Goal: Task Accomplishment & Management: Manage account settings

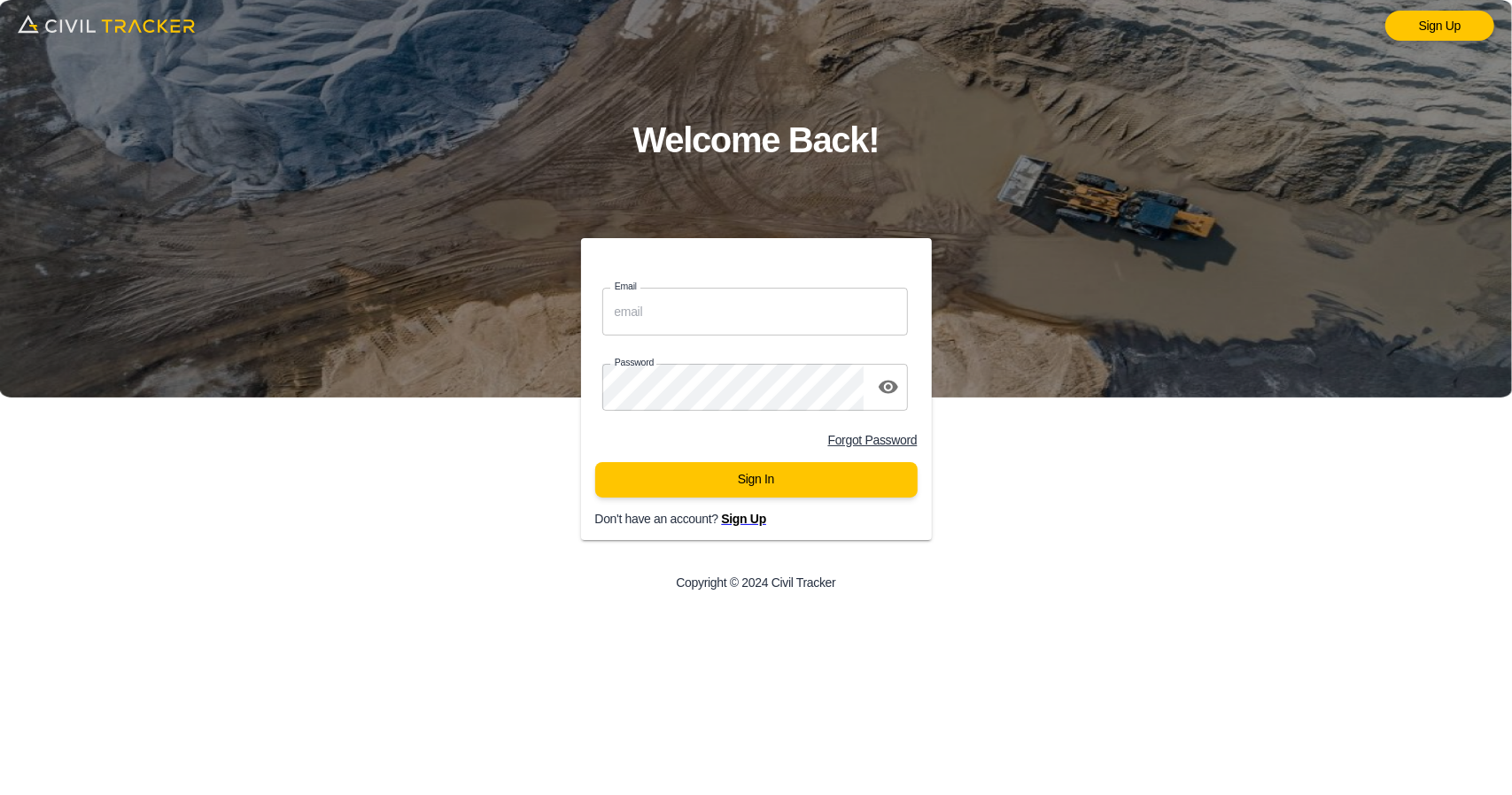
type input "[EMAIL_ADDRESS][DOMAIN_NAME]"
click at [727, 448] on div "Forgot Password" at bounding box center [749, 433] width 365 height 31
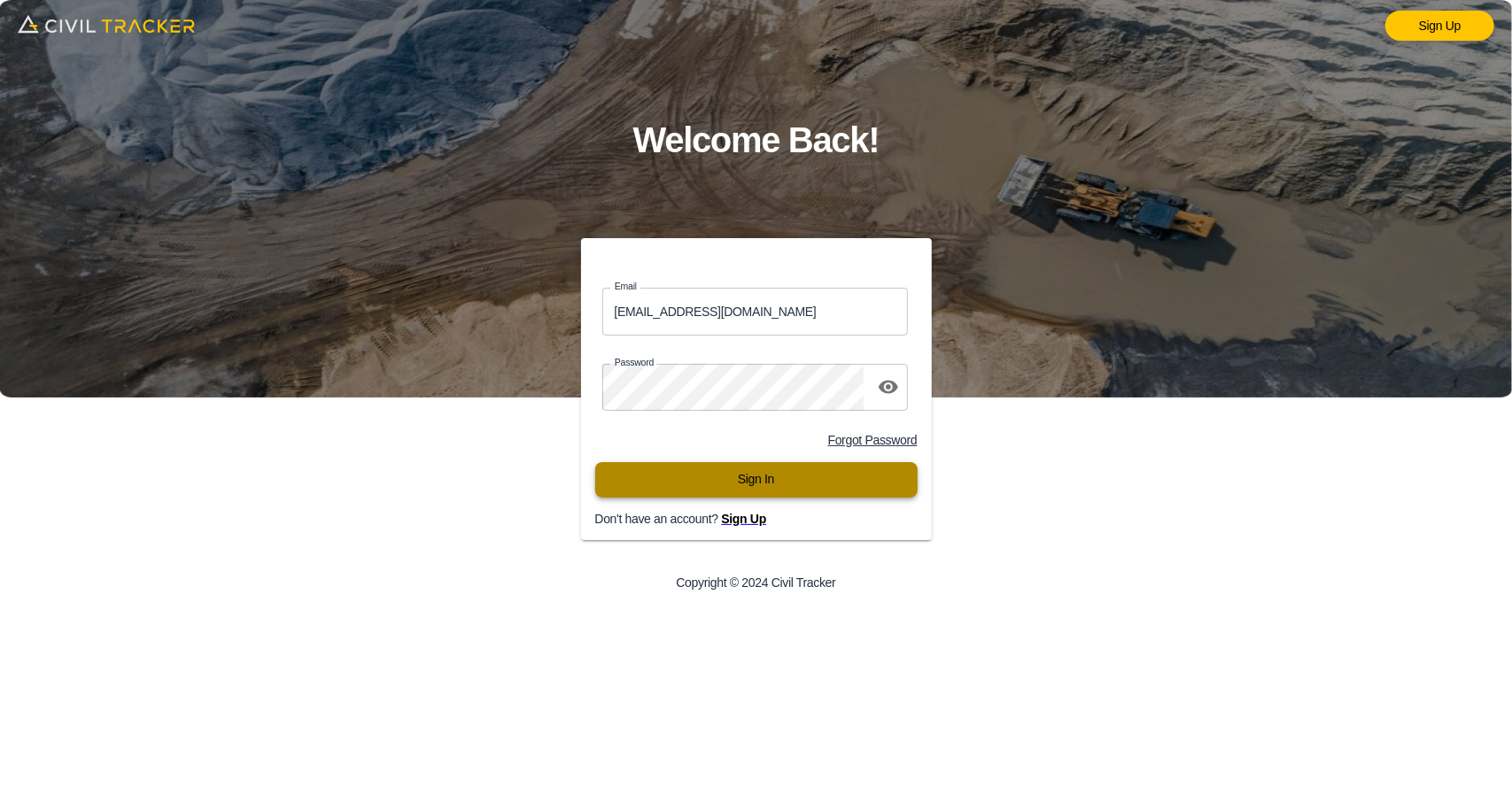
click at [705, 481] on button "Sign In" at bounding box center [756, 480] width 322 height 35
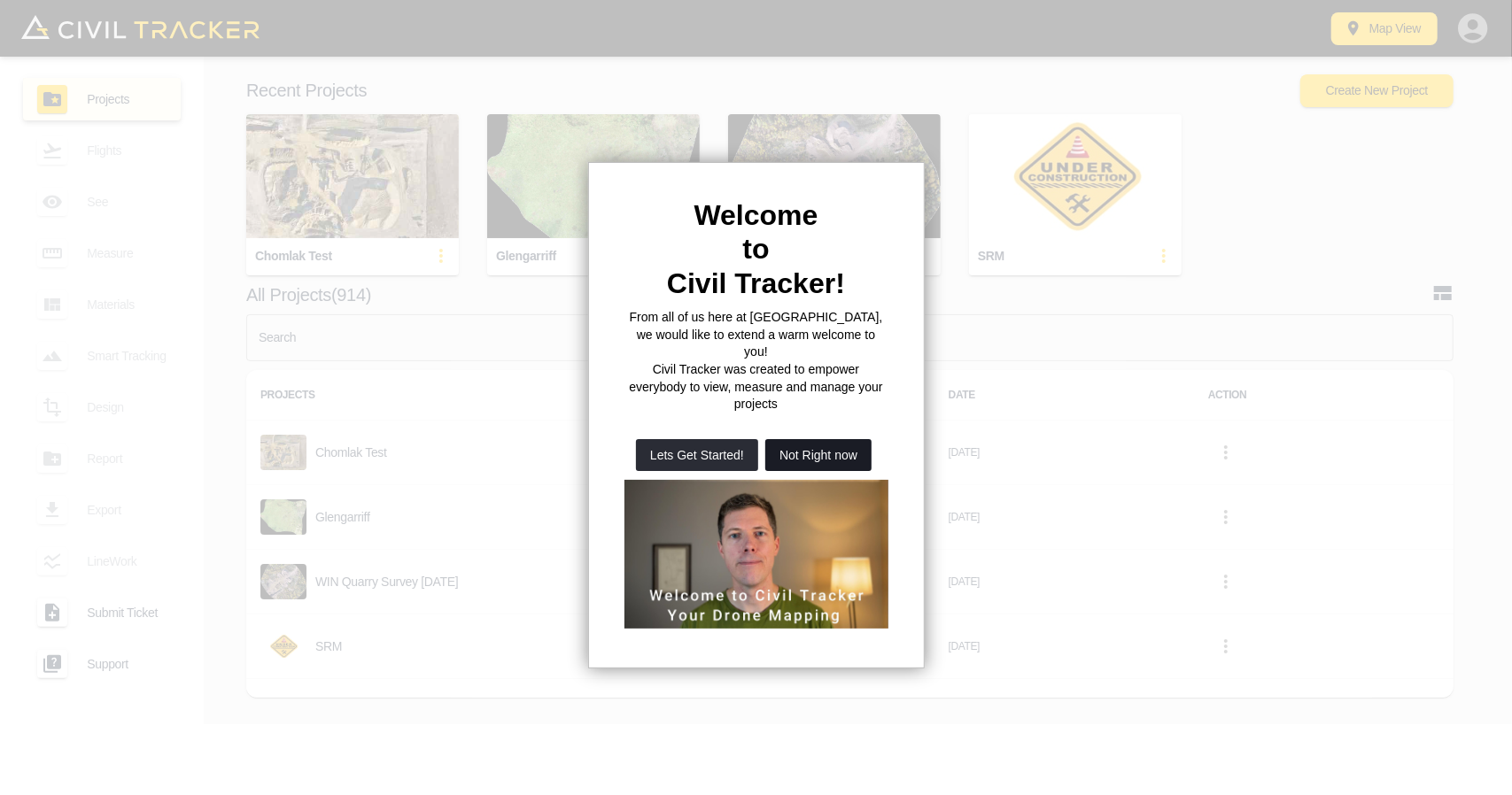
click at [813, 440] on button "Not Right now" at bounding box center [818, 455] width 106 height 32
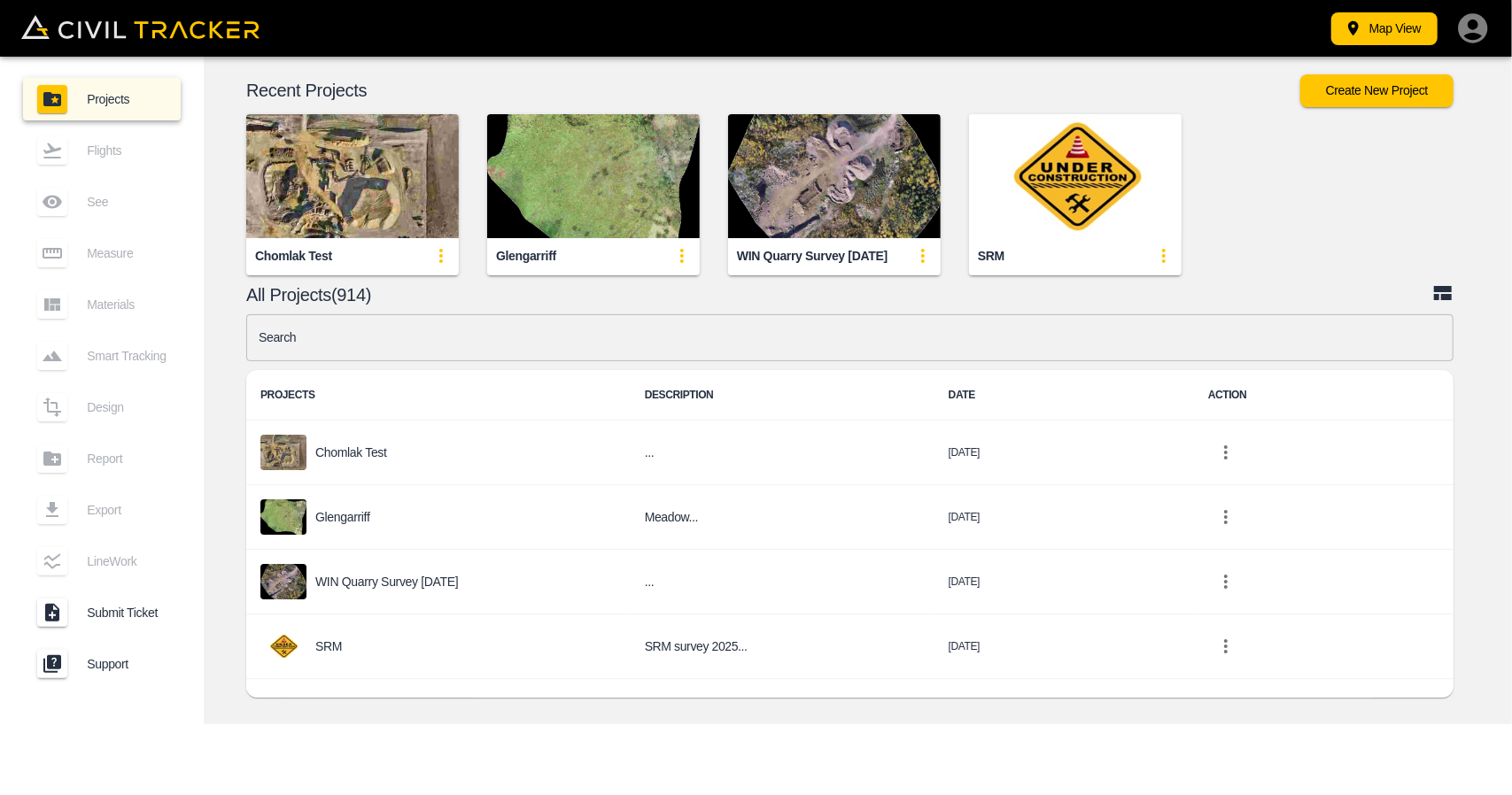
click at [598, 321] on input "text" at bounding box center [850, 337] width 1207 height 47
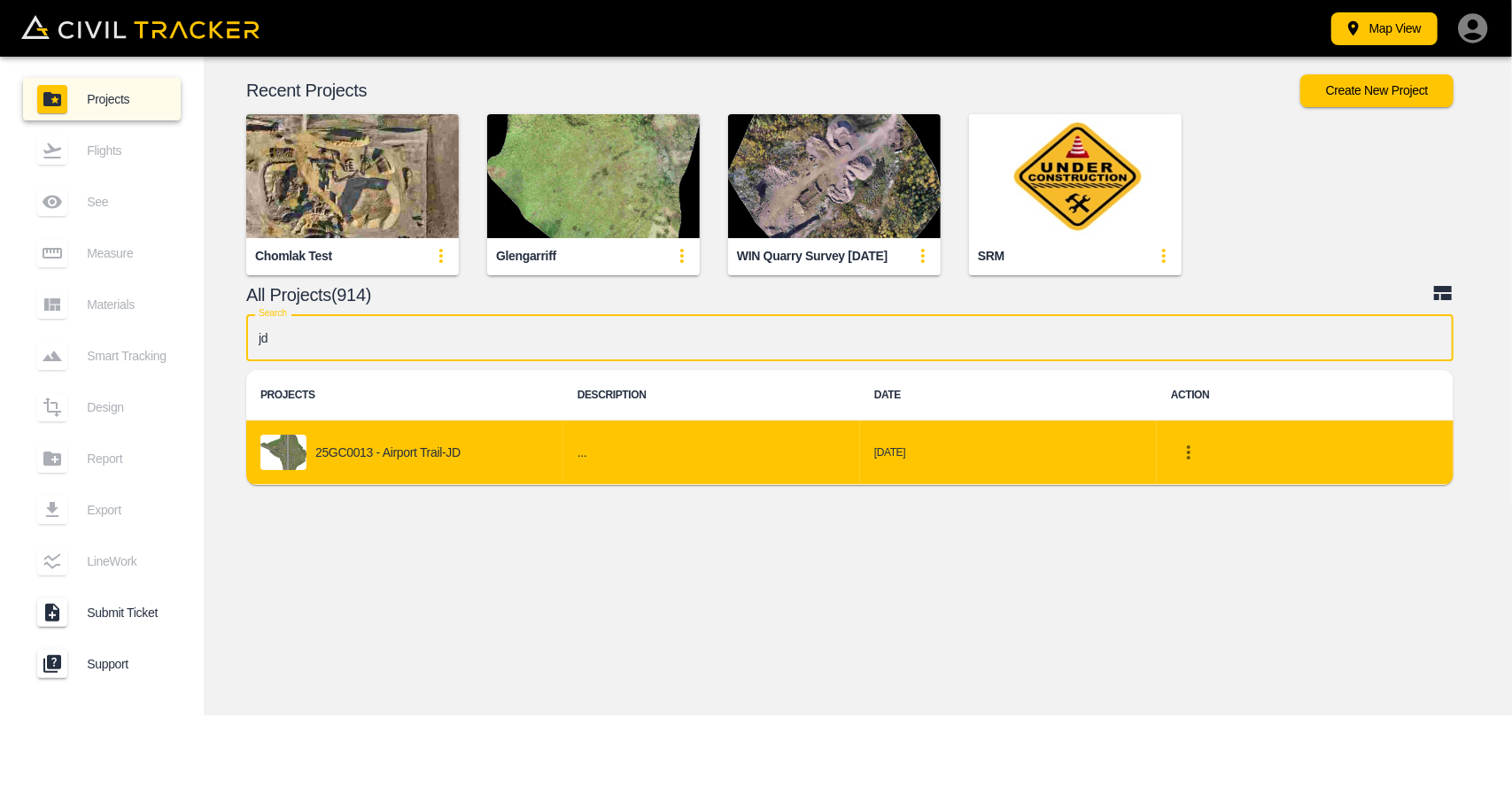
type input "jd"
click at [417, 439] on div "25GC0013 - Airport Trail-JD" at bounding box center [404, 452] width 289 height 35
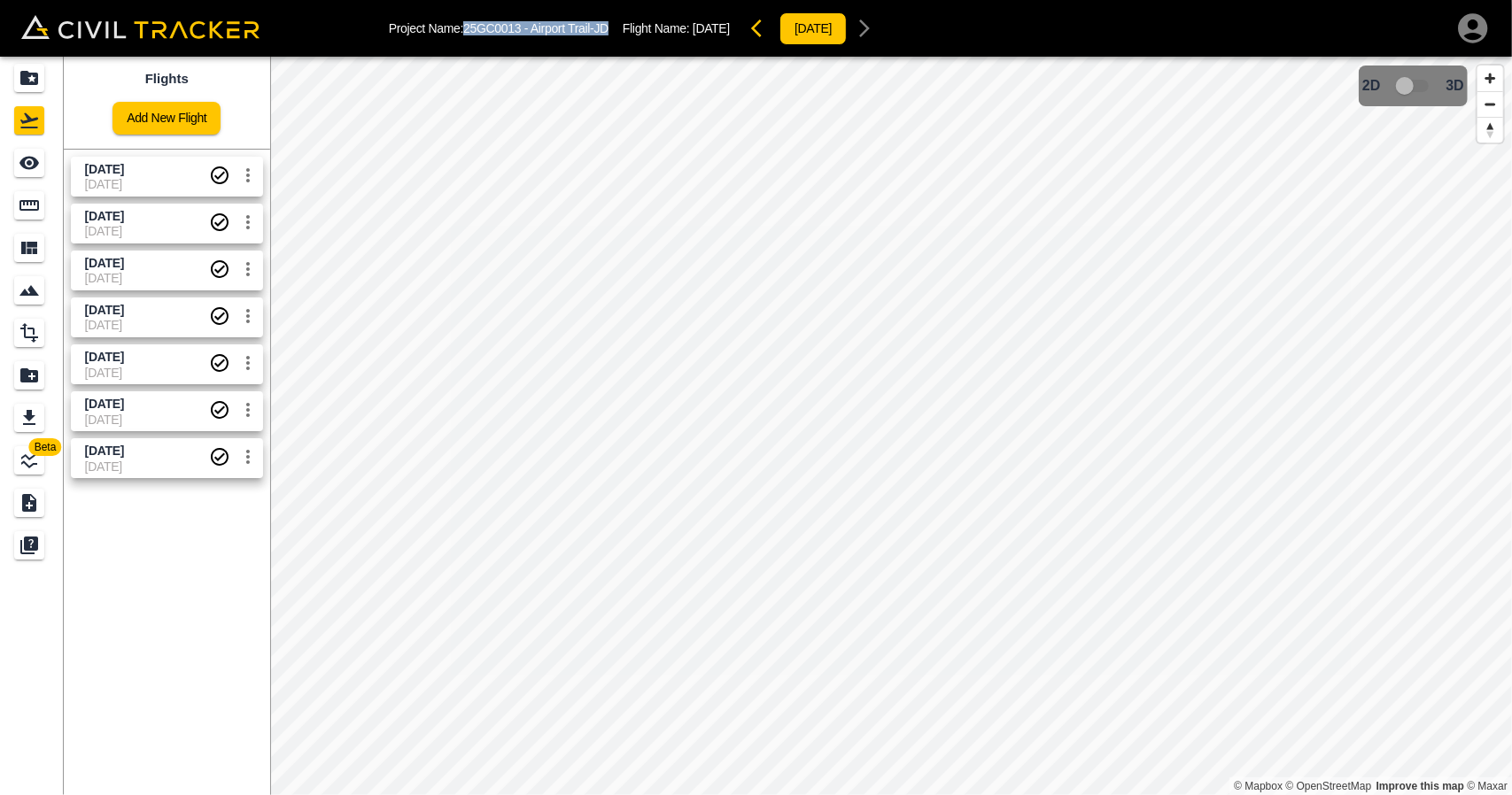
drag, startPoint x: 466, startPoint y: 26, endPoint x: 630, endPoint y: 8, distance: 165.0
click at [615, 26] on div "Project Name: 25GC0013 - Airport Trail-JD Flight Name: Sept 30 2025 2025-10-03" at bounding box center [636, 28] width 493 height 35
copy p "25GC0013 - Airport Trail-JD"
click at [17, 77] on div "Projects" at bounding box center [30, 78] width 31 height 29
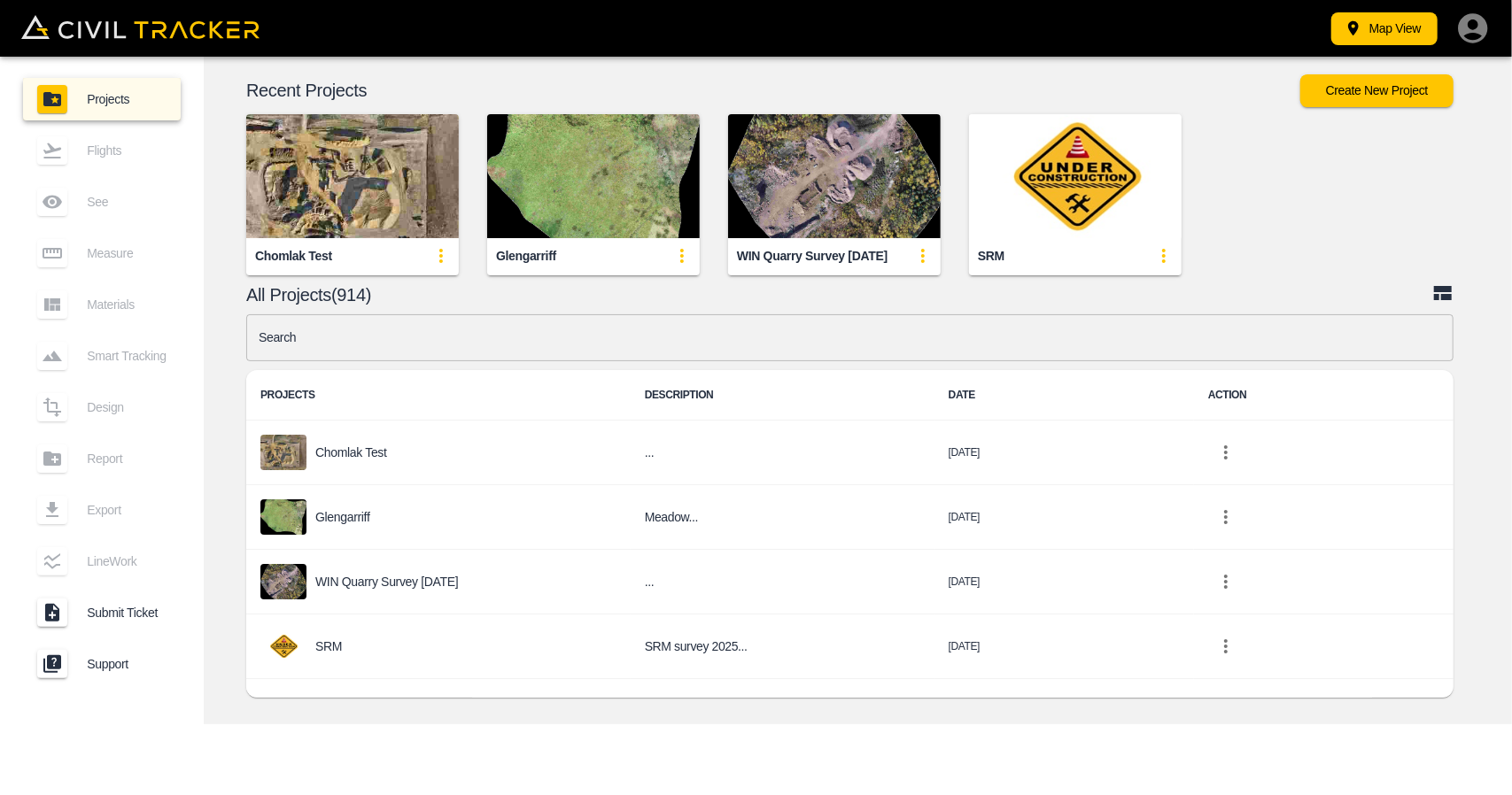
click at [338, 344] on input "text" at bounding box center [850, 337] width 1207 height 47
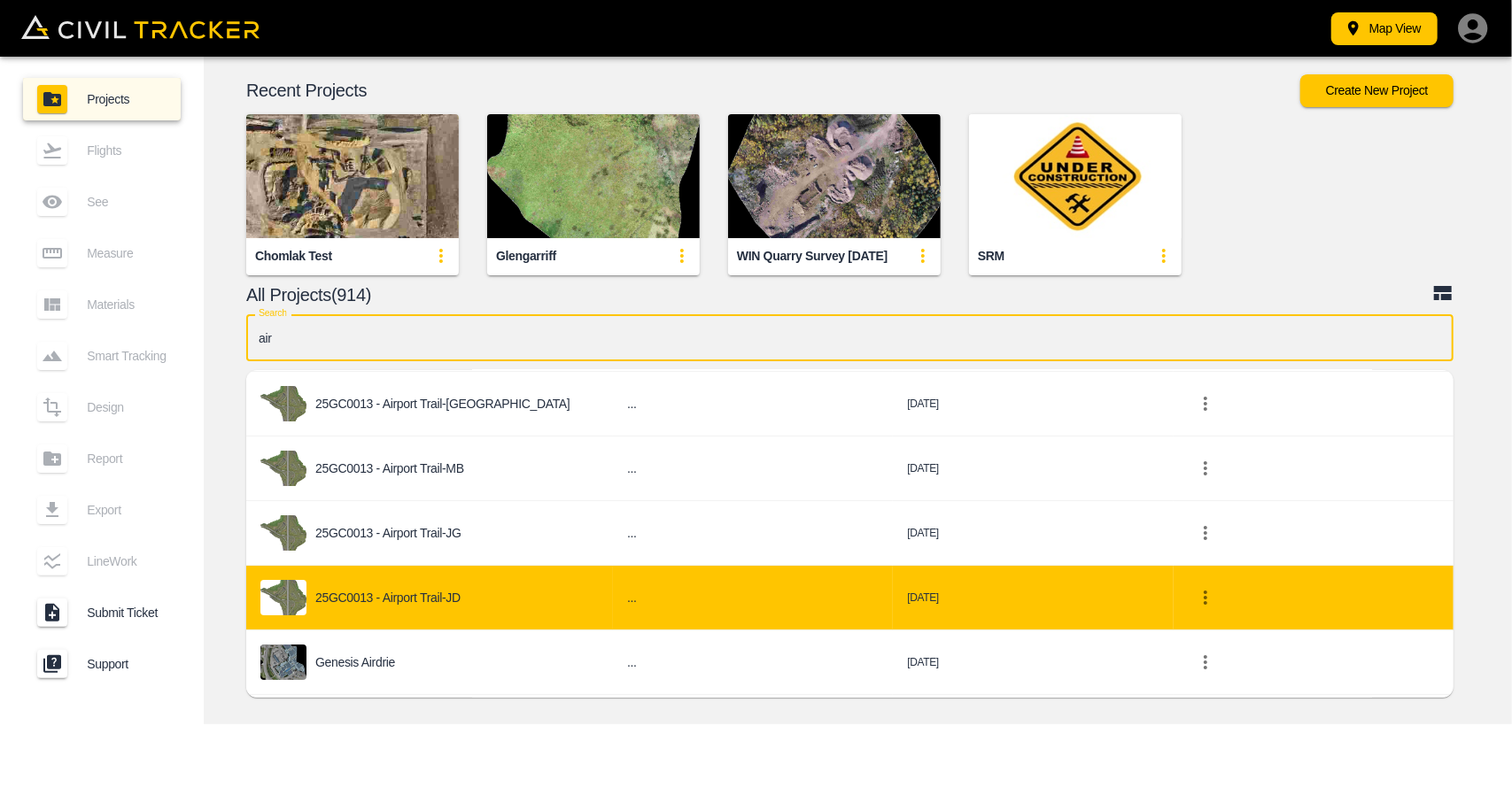
scroll to position [177, 0]
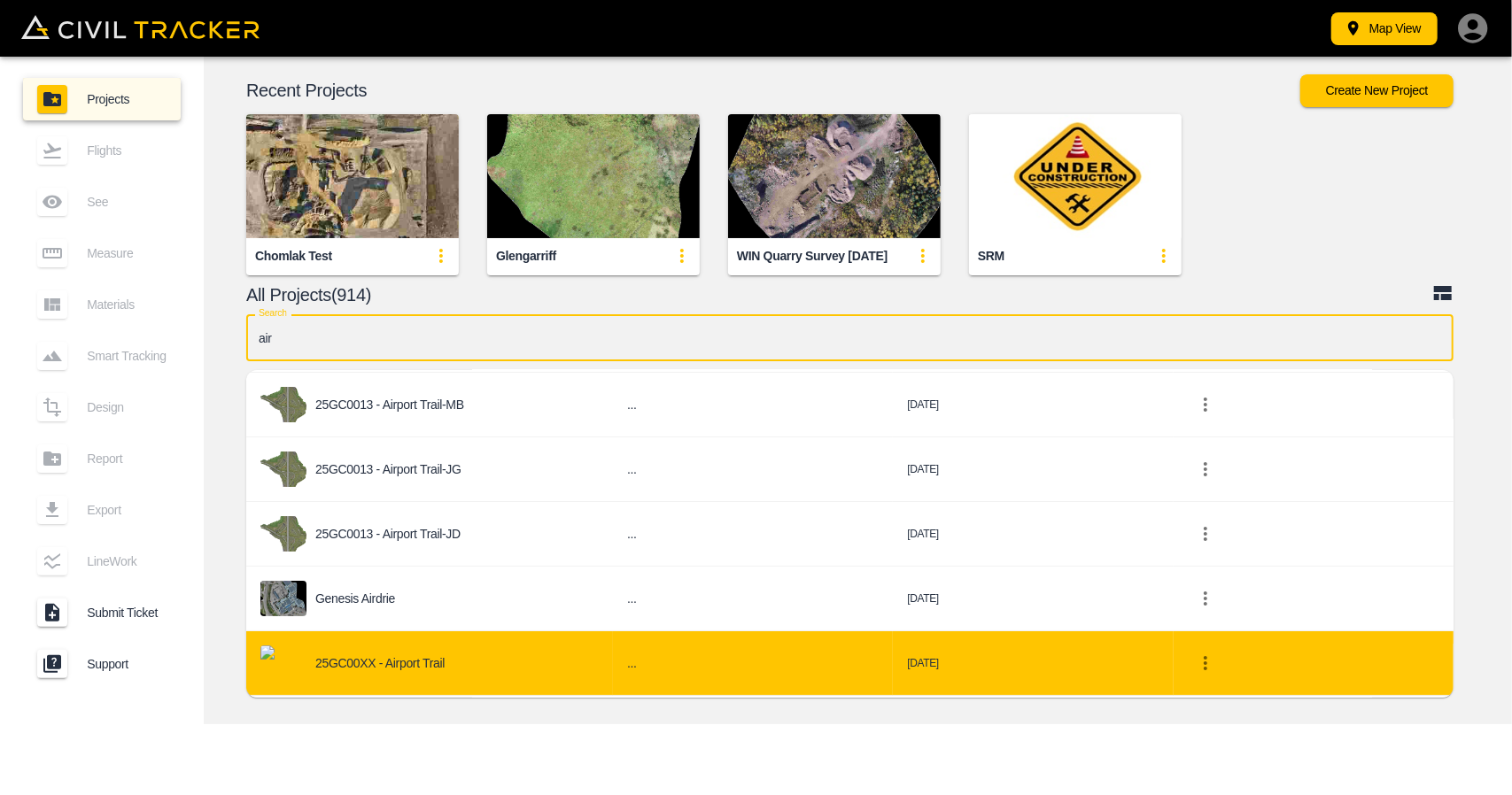
type input "air"
click at [418, 656] on p "25GC00XX - Airport Trail" at bounding box center [379, 663] width 129 height 14
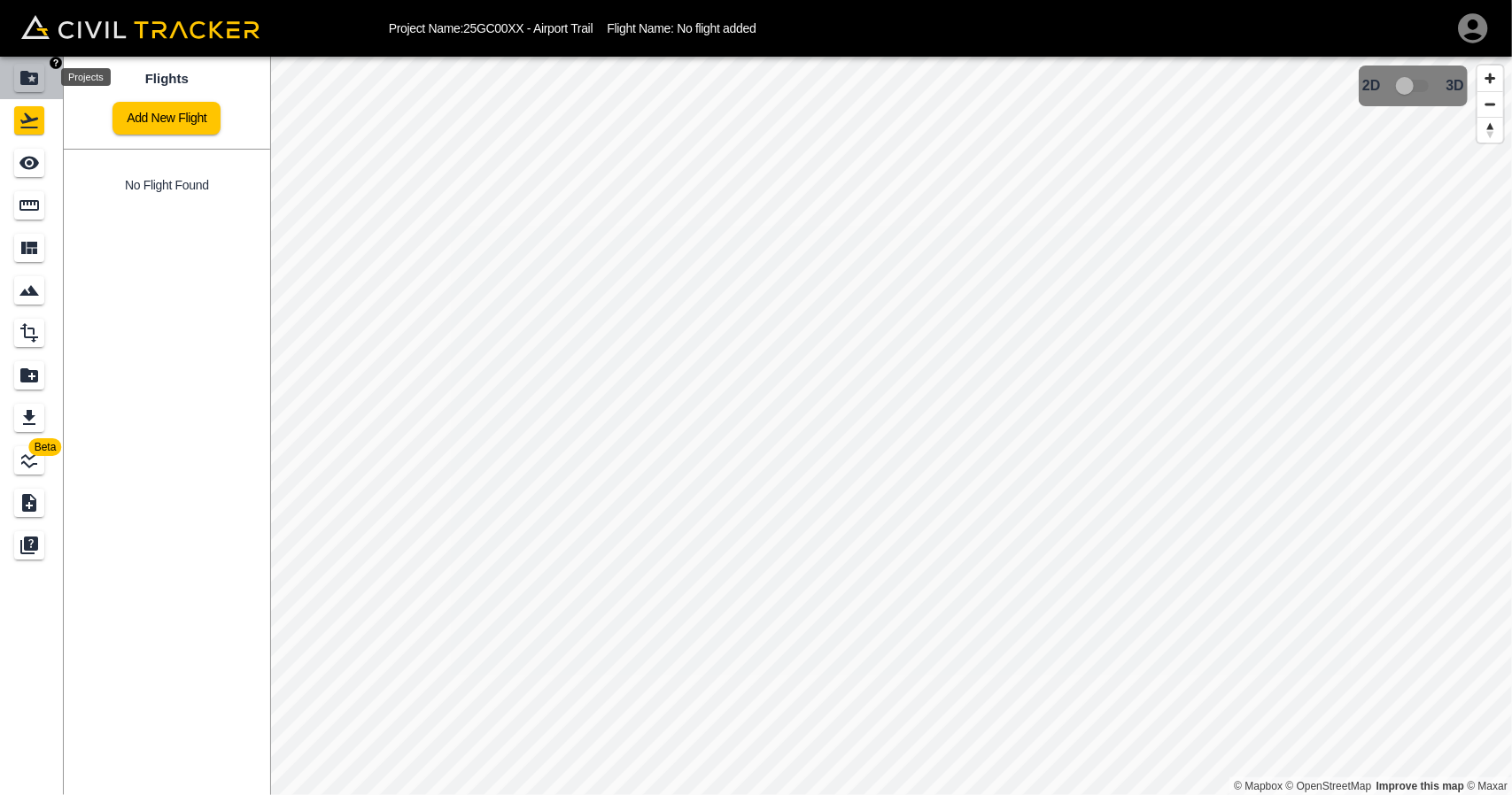
click at [24, 80] on icon "Projects" at bounding box center [29, 77] width 18 height 14
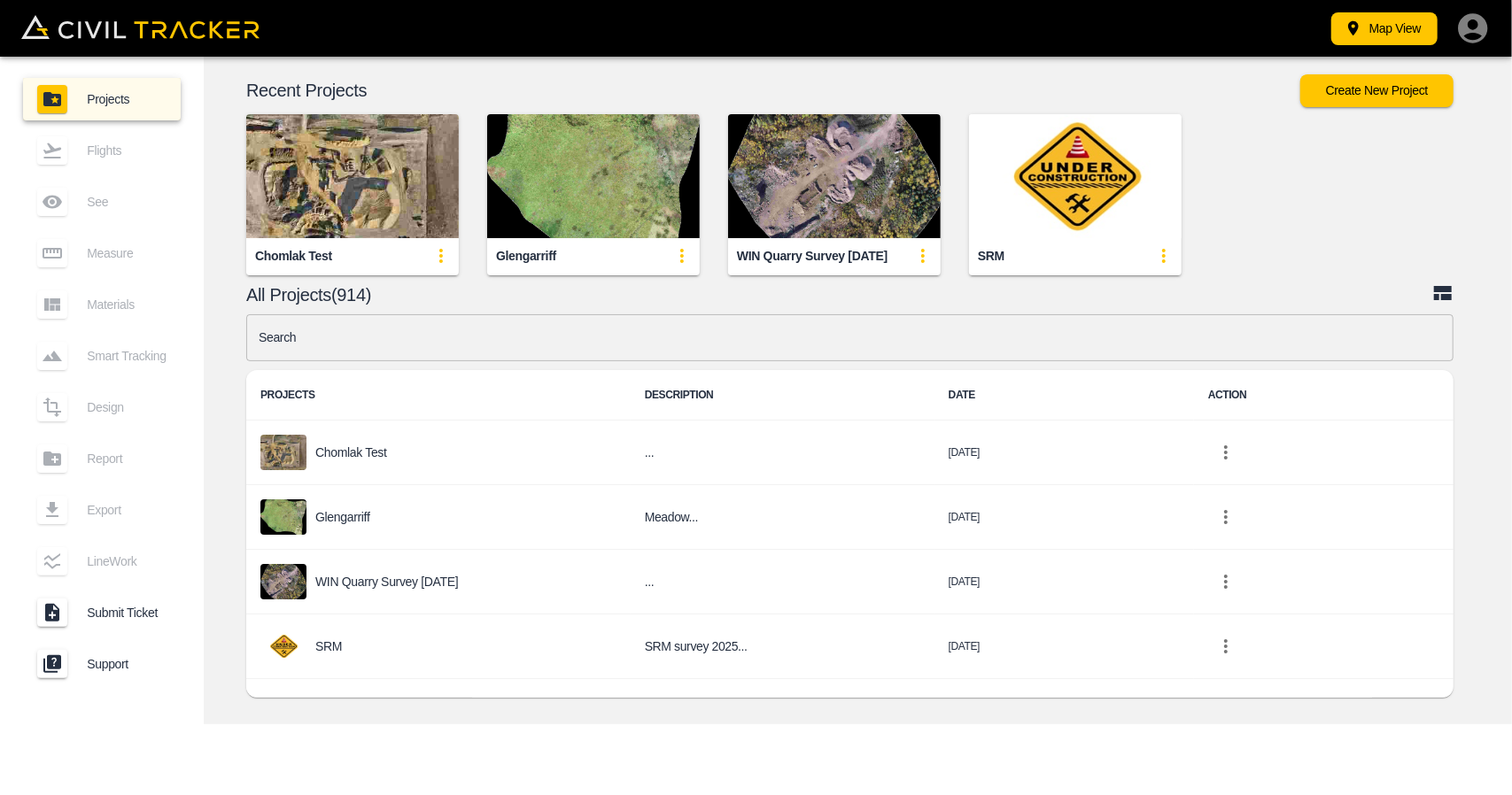
click at [436, 348] on input "text" at bounding box center [850, 337] width 1207 height 47
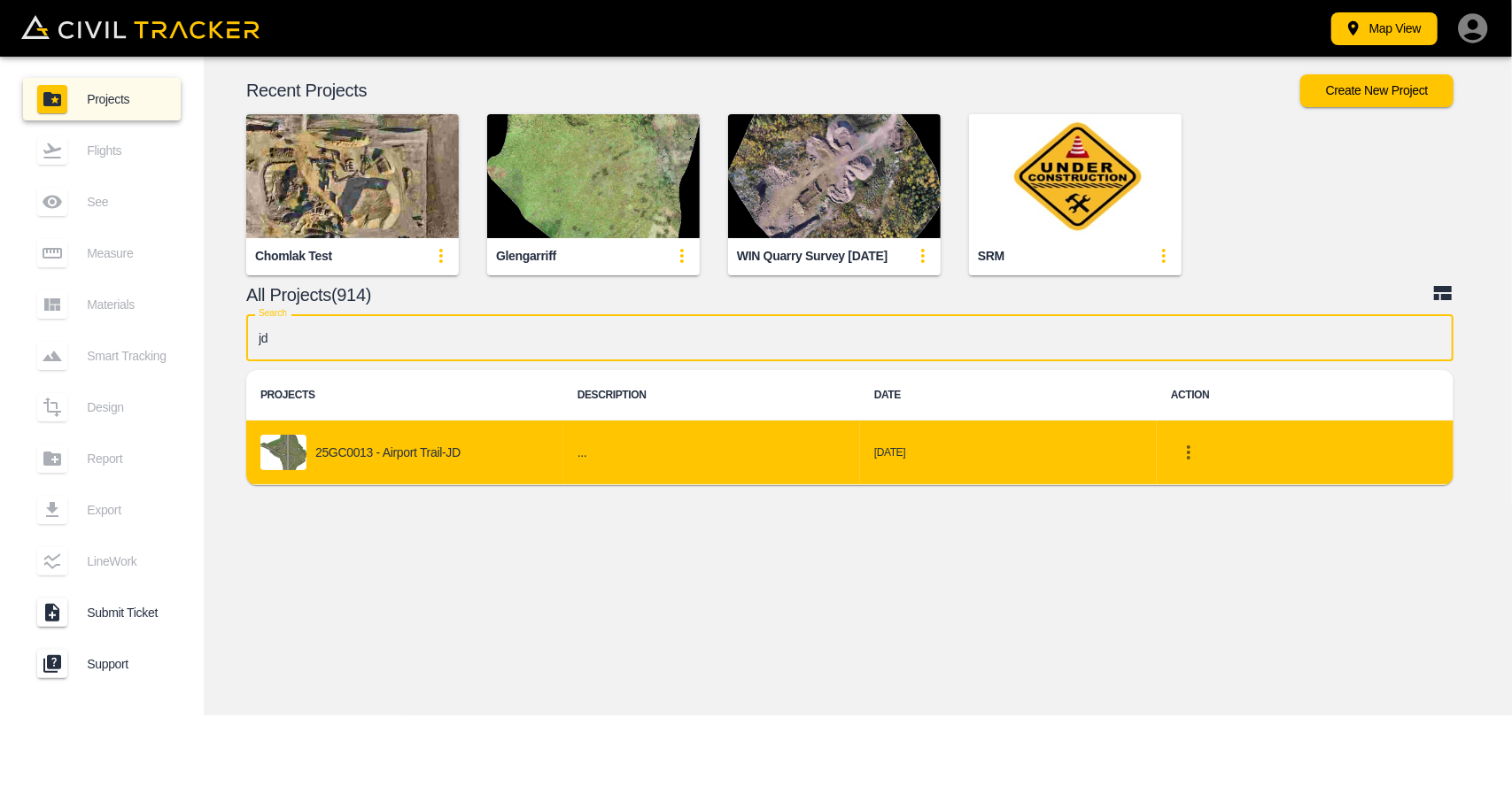
type input "j"
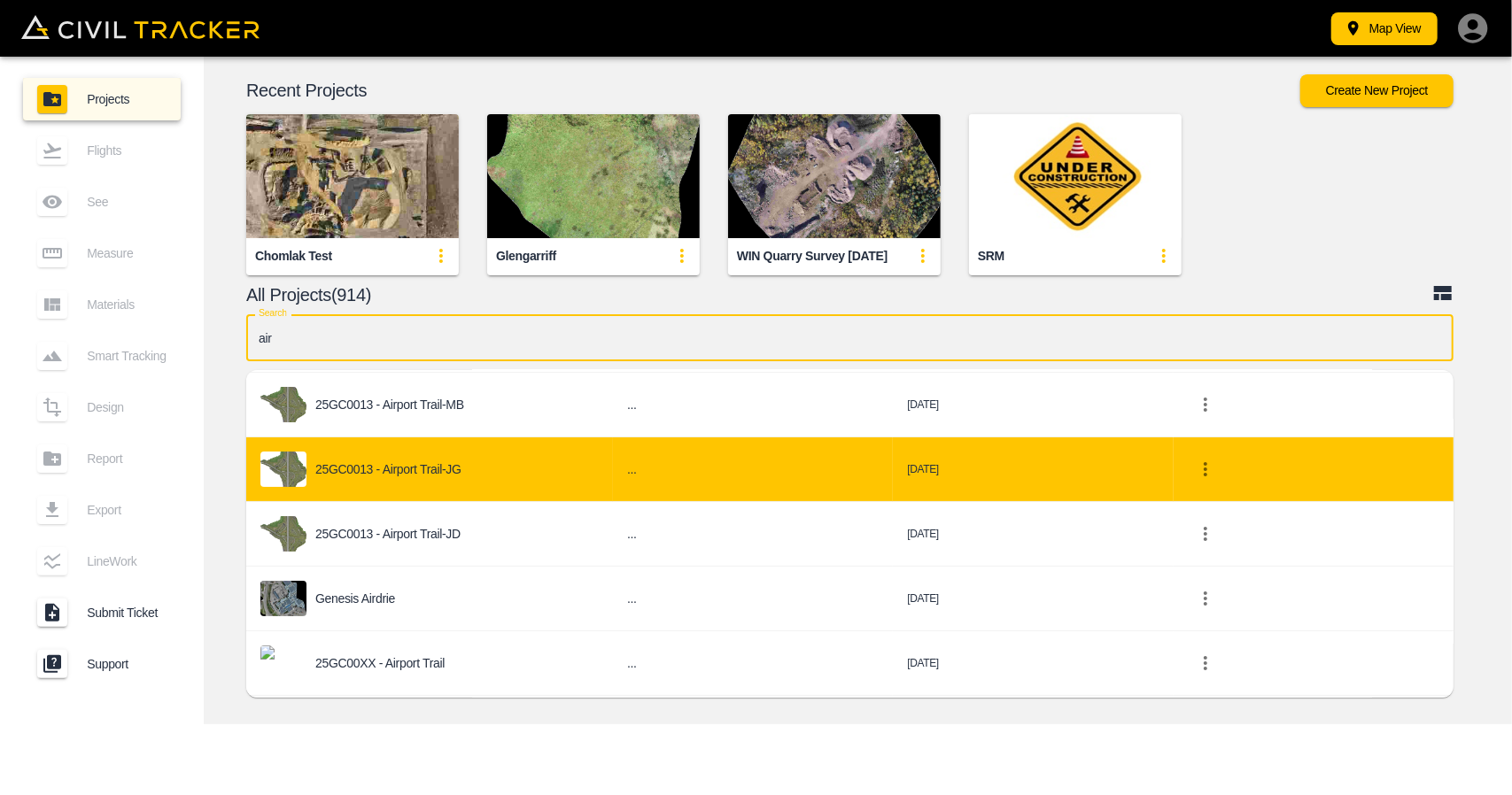
scroll to position [266, 0]
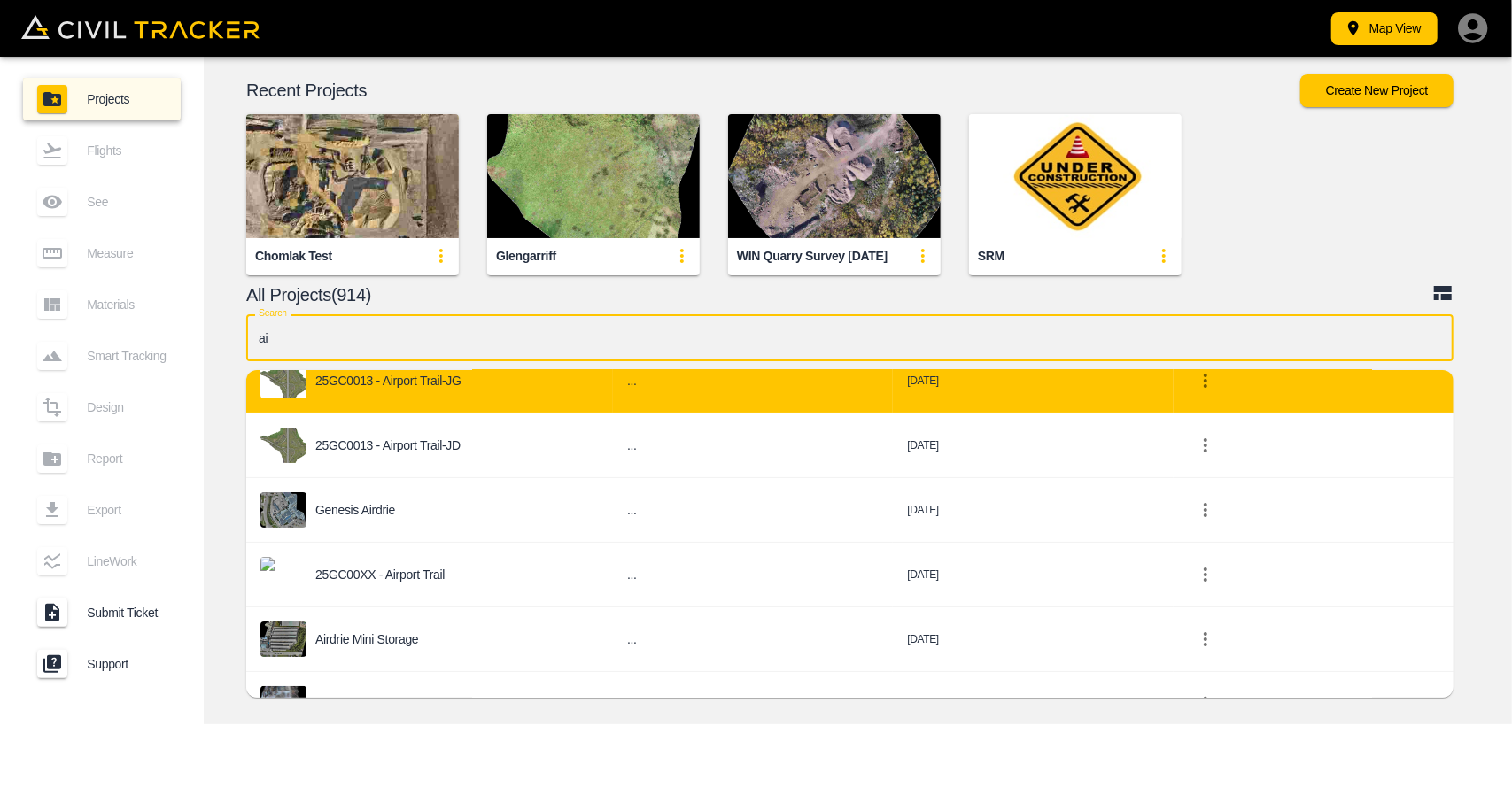
type input "a"
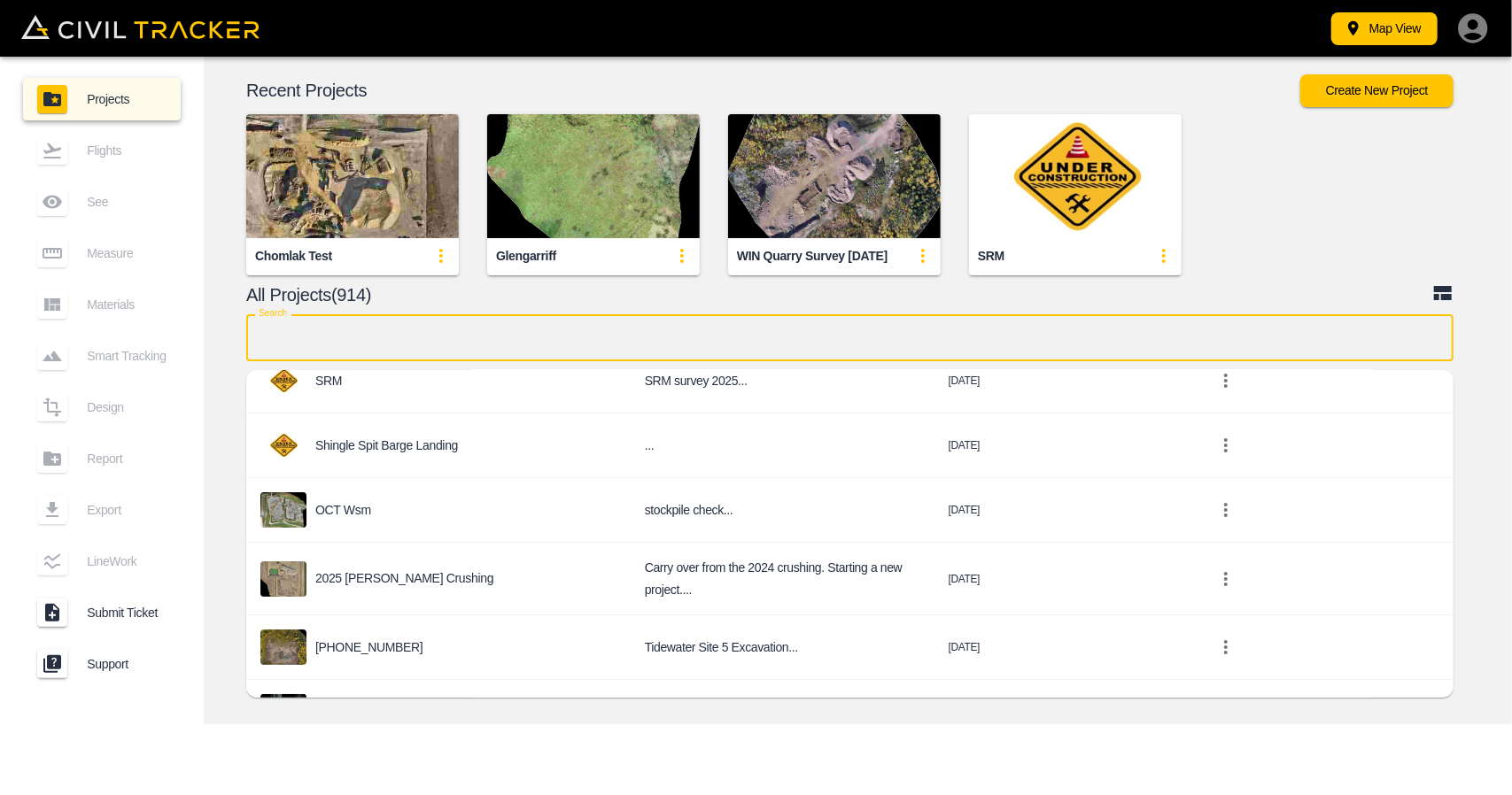
click at [452, 347] on input "text" at bounding box center [850, 337] width 1207 height 47
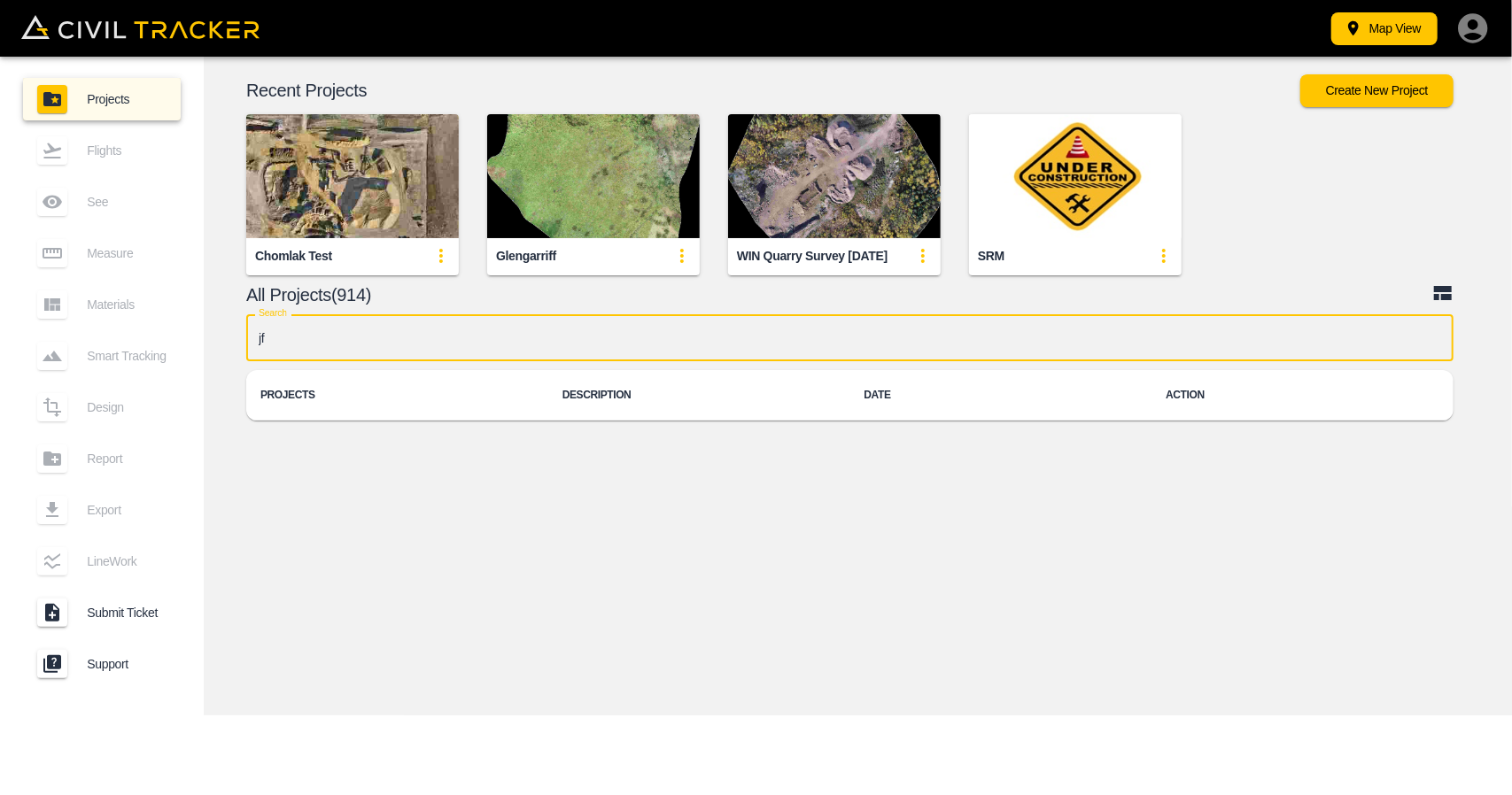
scroll to position [0, 0]
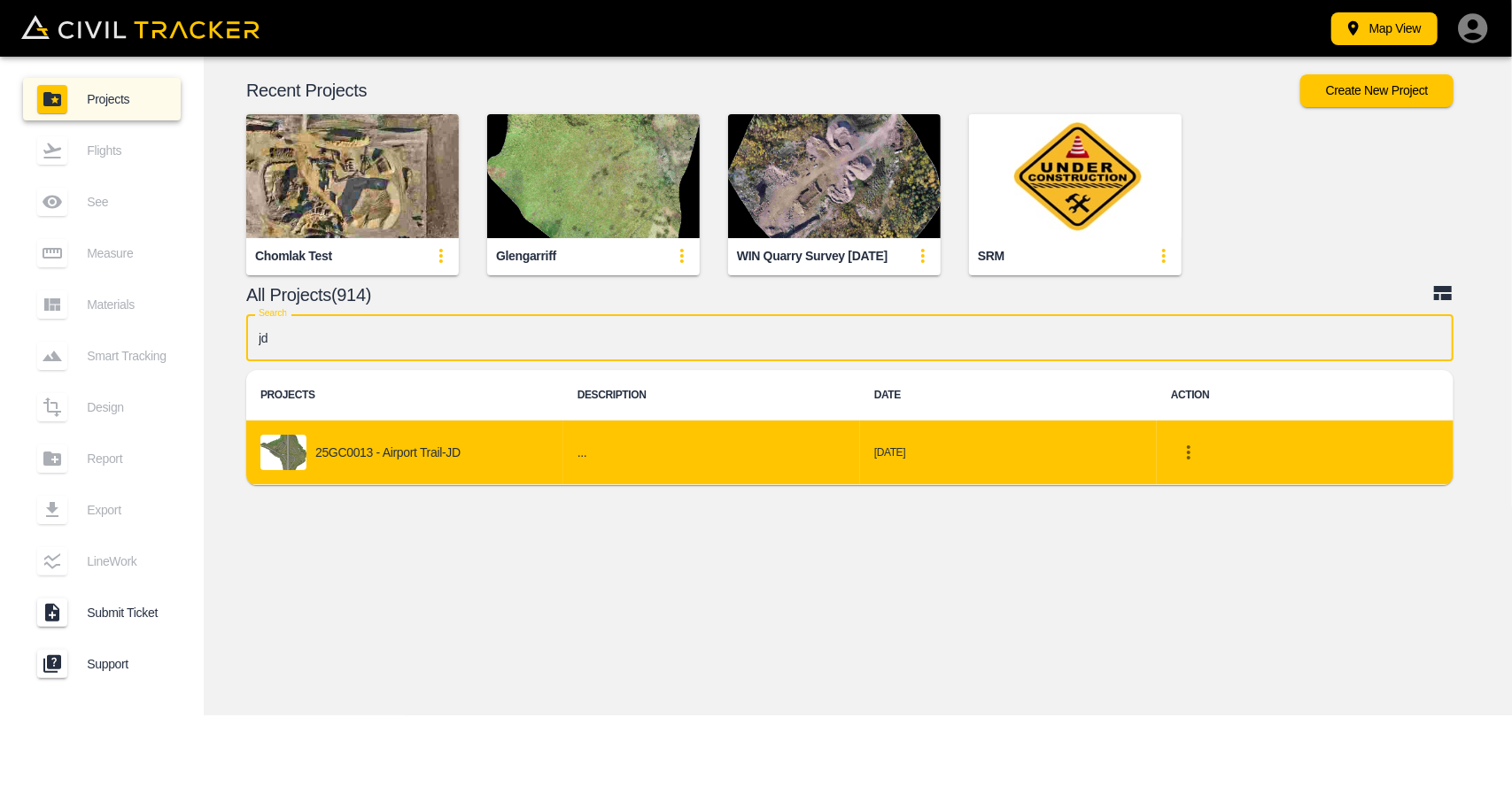
type input "jd"
click at [423, 445] on p "25GC0013 - Airport Trail-JD" at bounding box center [388, 452] width 145 height 14
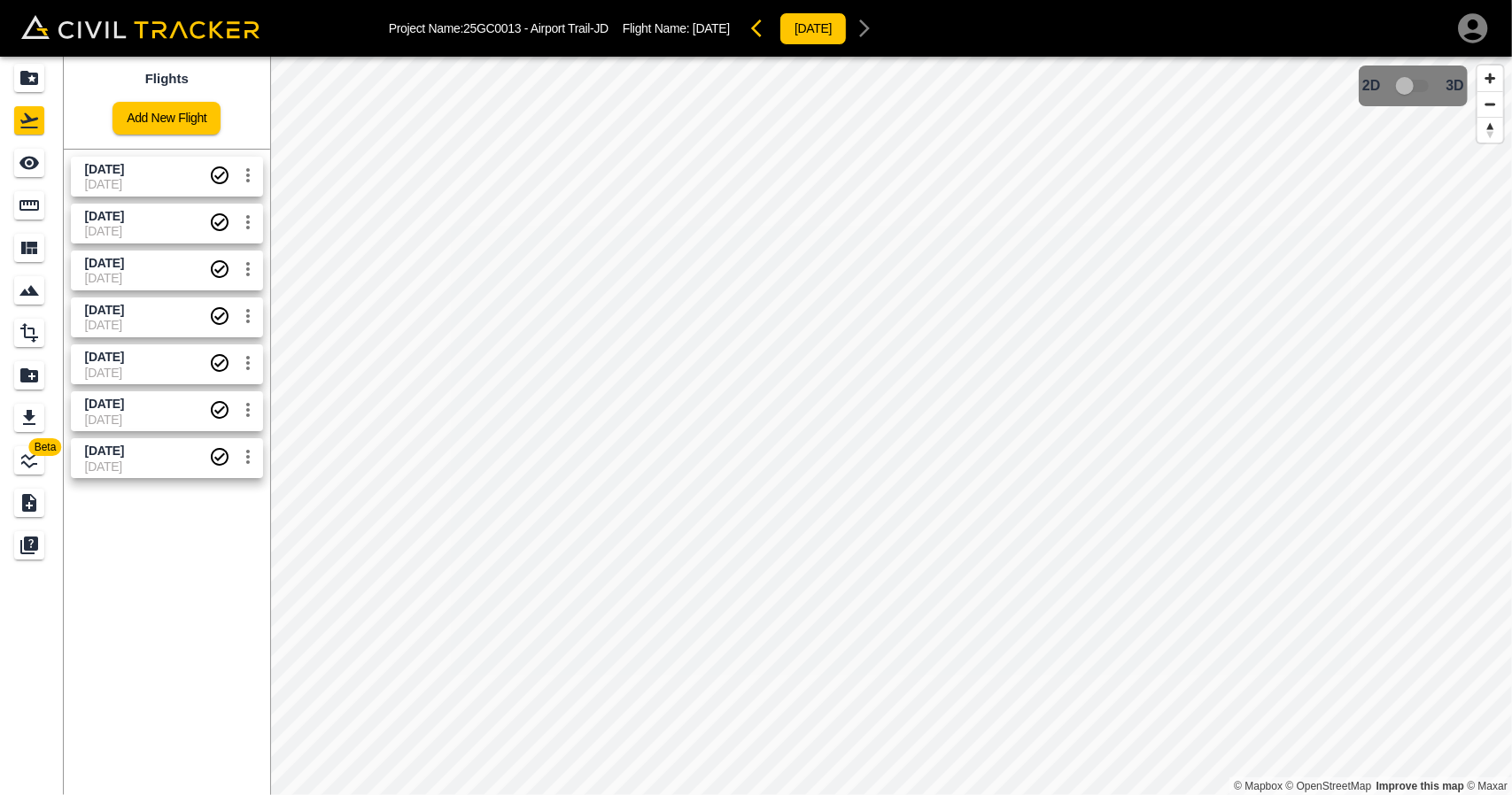
click at [104, 186] on span "[DATE]" at bounding box center [147, 183] width 124 height 14
click at [24, 185] on link at bounding box center [32, 205] width 64 height 42
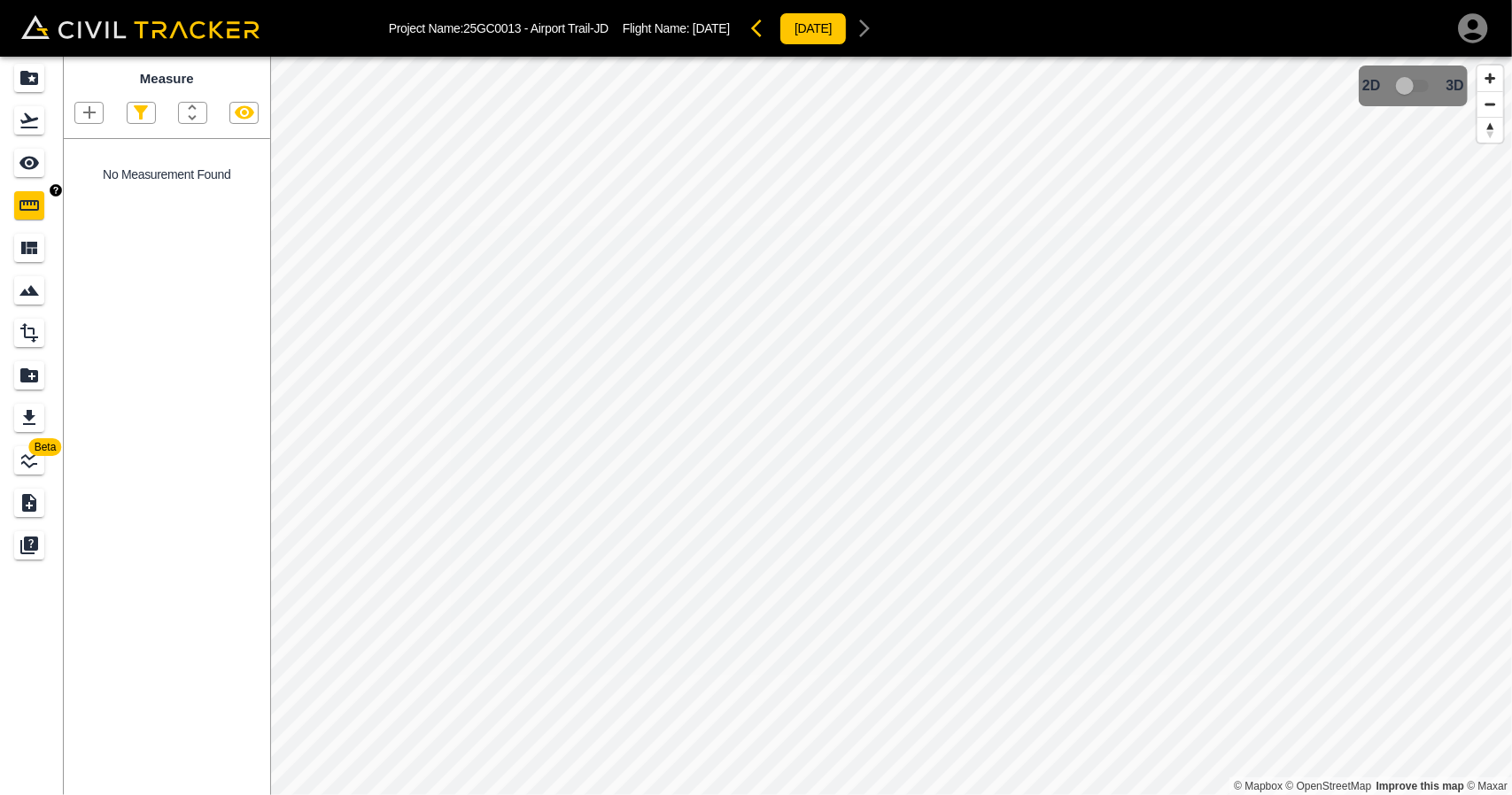
click at [35, 213] on icon "Measure" at bounding box center [29, 205] width 21 height 21
click at [21, 157] on icon "See" at bounding box center [29, 162] width 21 height 21
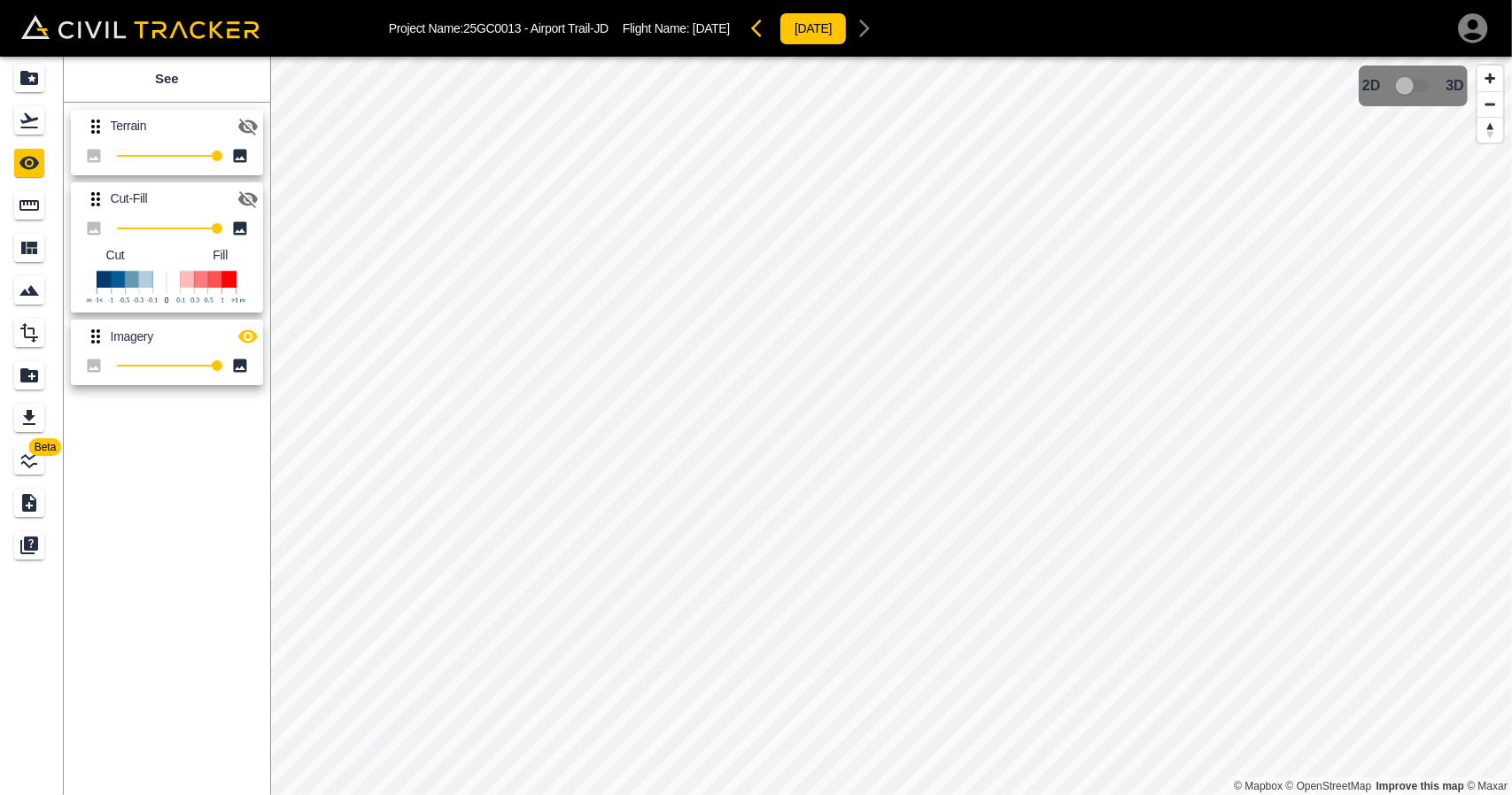
drag, startPoint x: 252, startPoint y: 199, endPoint x: 255, endPoint y: 285, distance: 86.1
click at [251, 200] on icon "button" at bounding box center [248, 199] width 21 height 21
click at [249, 323] on button "button" at bounding box center [248, 336] width 35 height 35
click at [252, 134] on icon "button" at bounding box center [248, 126] width 21 height 21
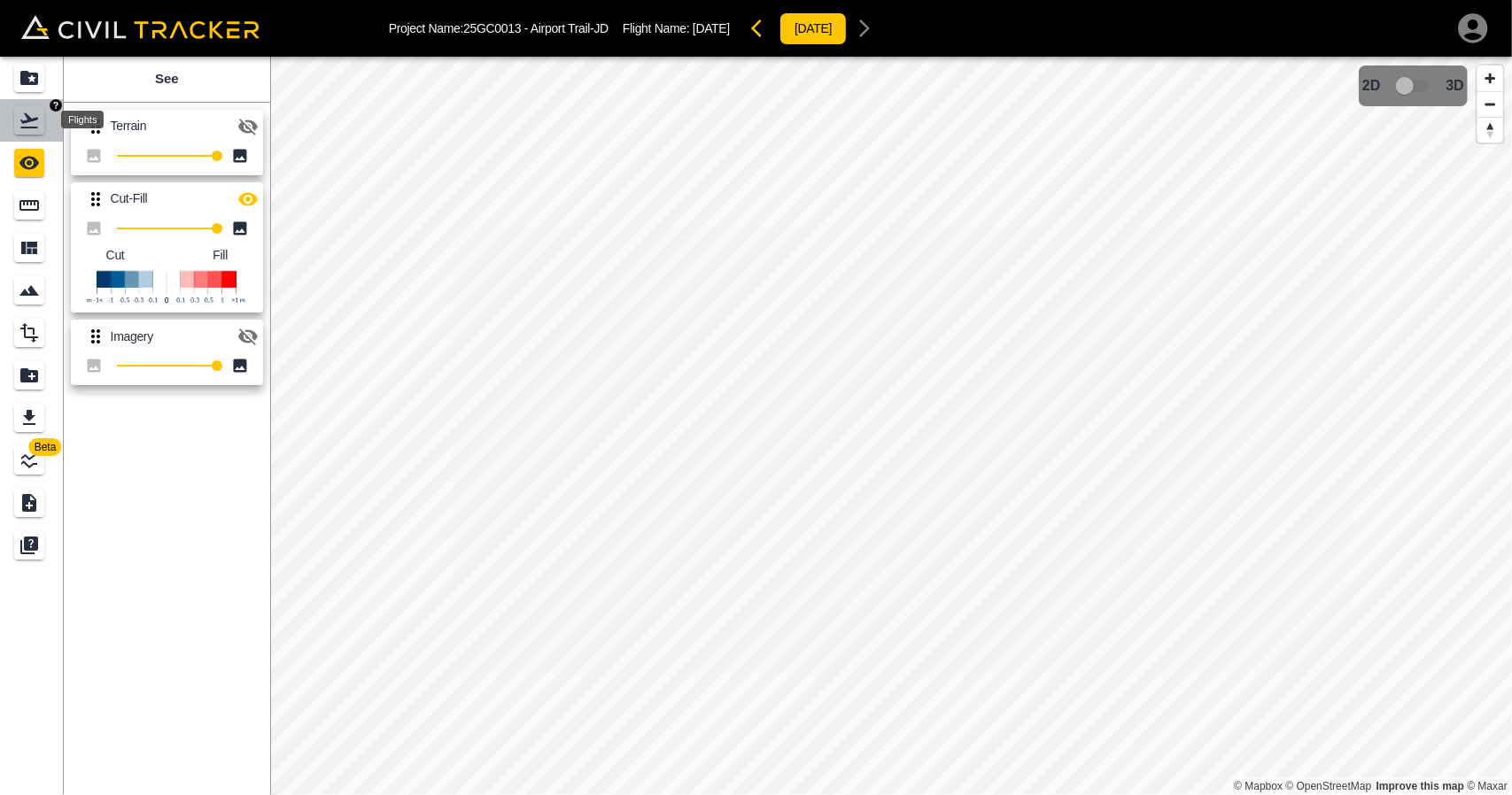
click at [21, 115] on icon "Flights" at bounding box center [29, 120] width 21 height 21
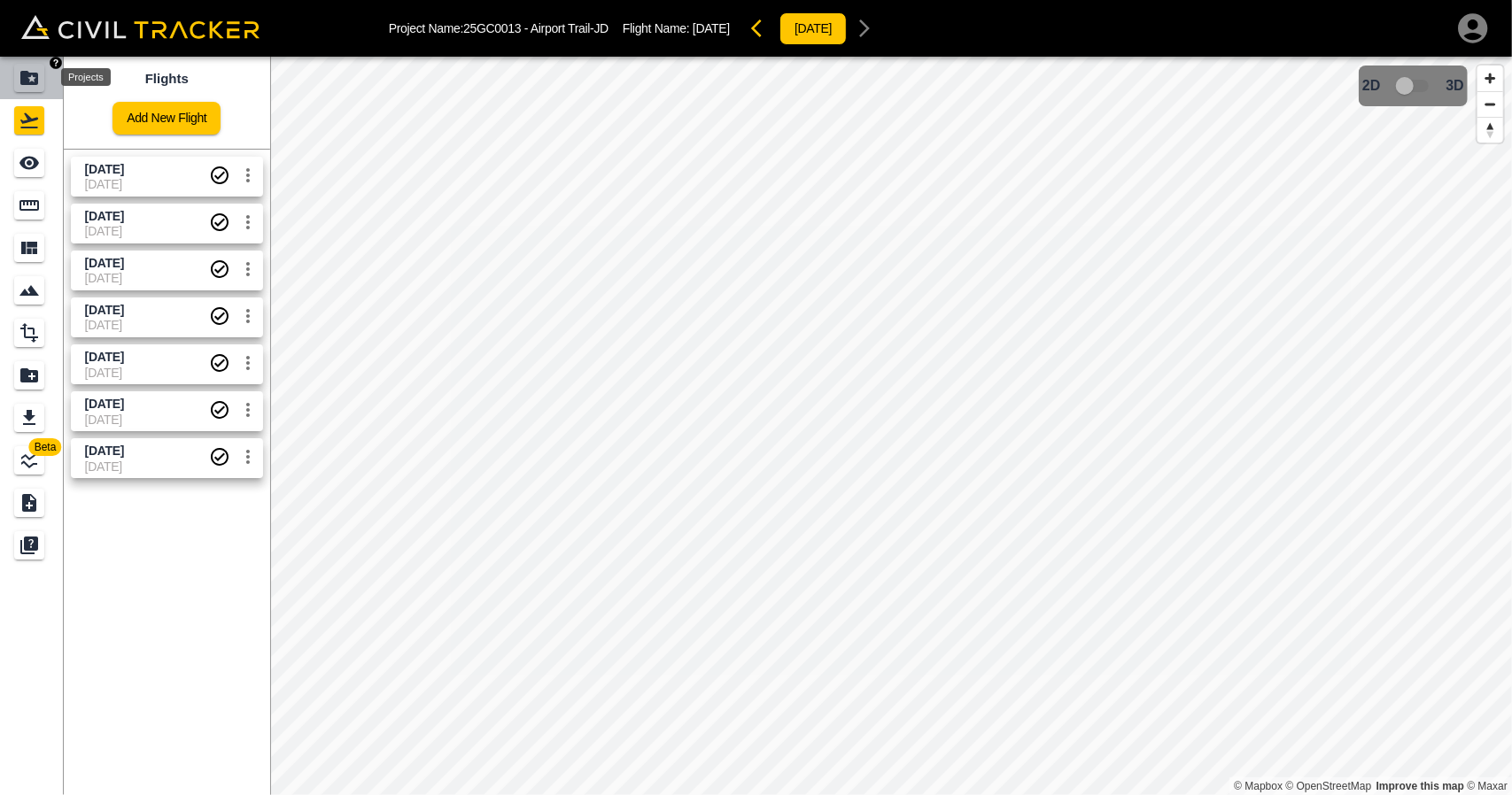
click at [29, 77] on icon "Projects" at bounding box center [29, 77] width 21 height 21
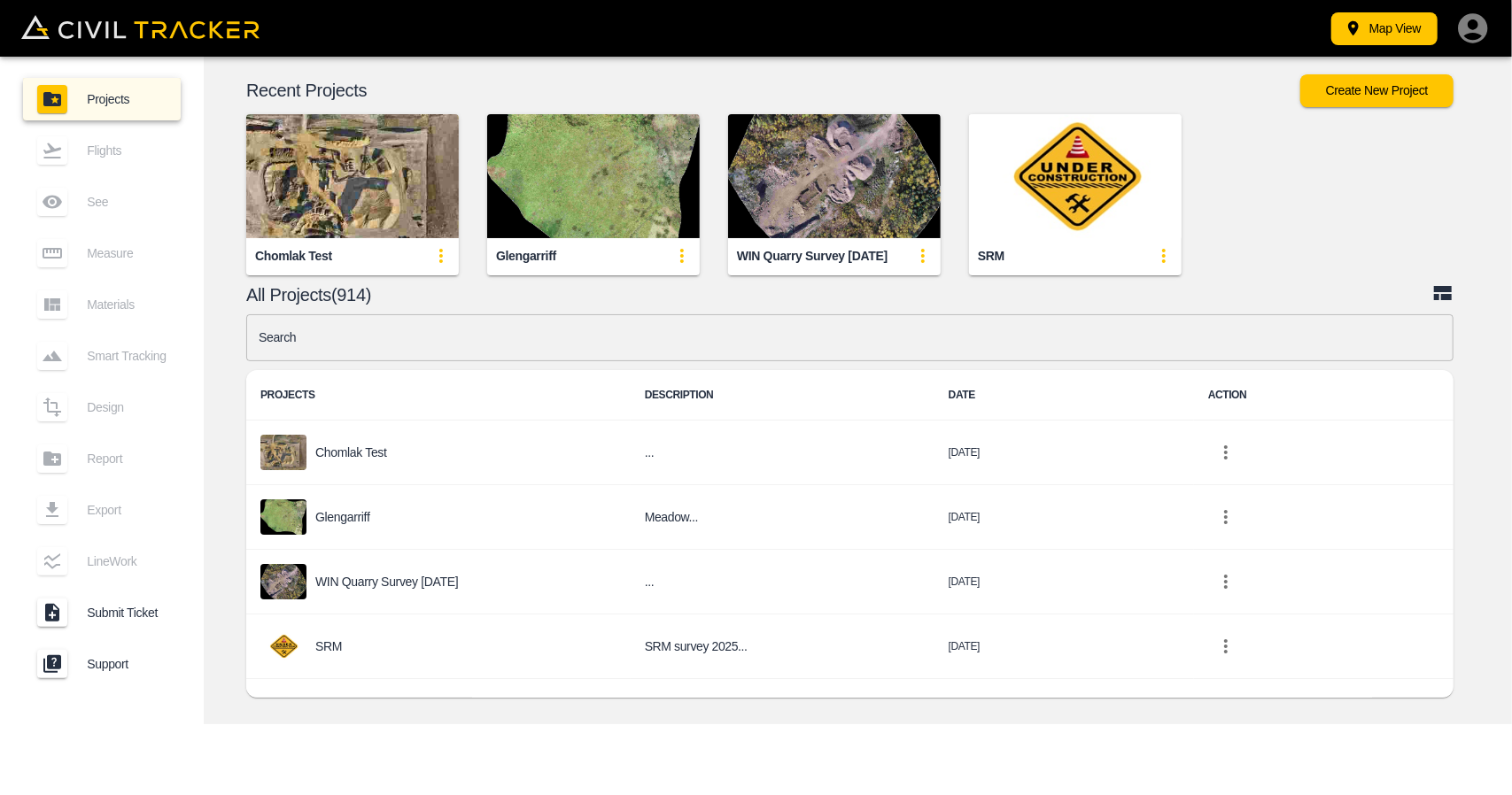
click at [1472, 6] on div "Map View" at bounding box center [756, 28] width 1512 height 56
click at [1470, 17] on icon "button" at bounding box center [1473, 28] width 30 height 30
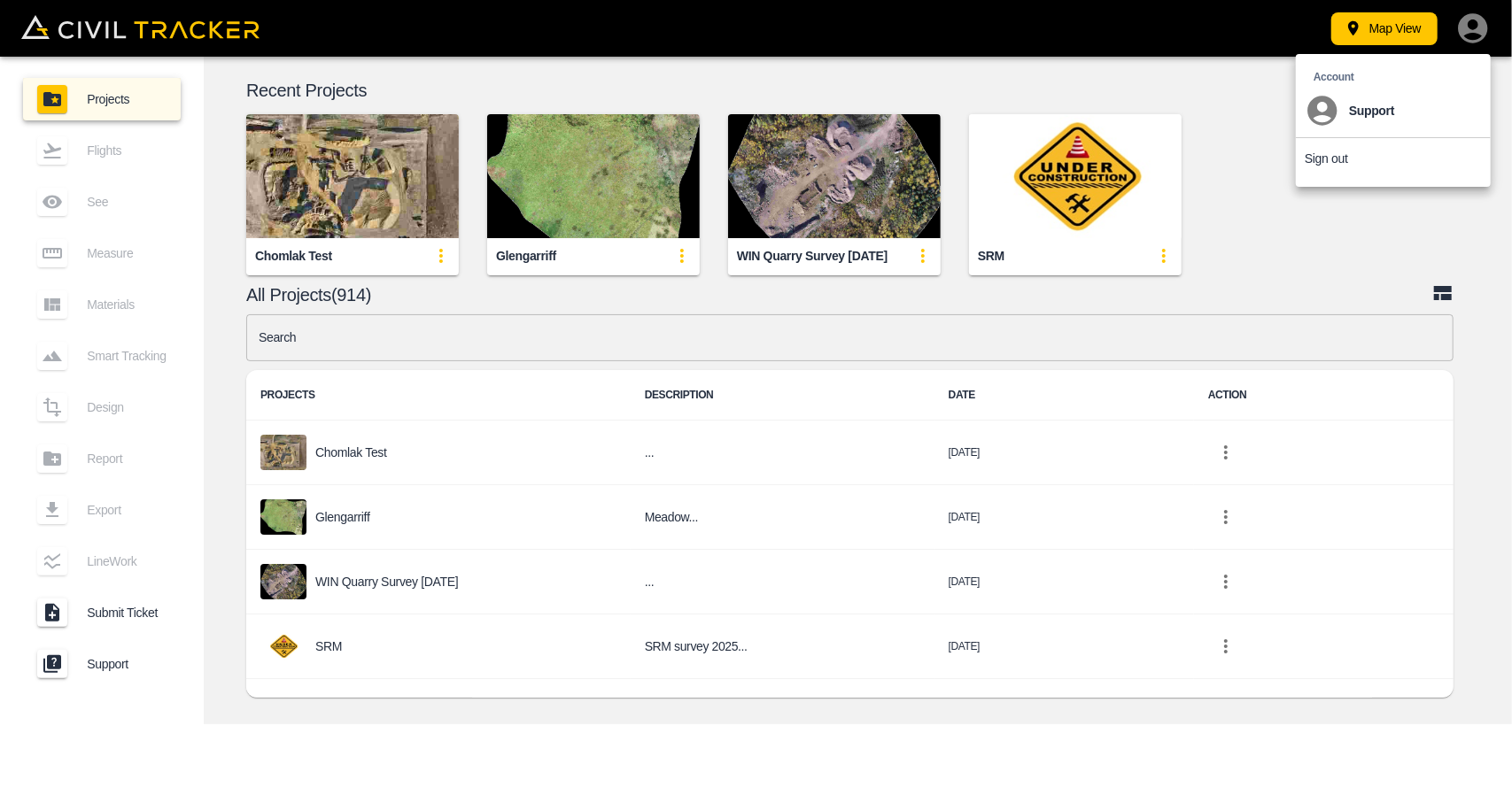
click at [1327, 154] on p "Sign out" at bounding box center [1326, 158] width 43 height 14
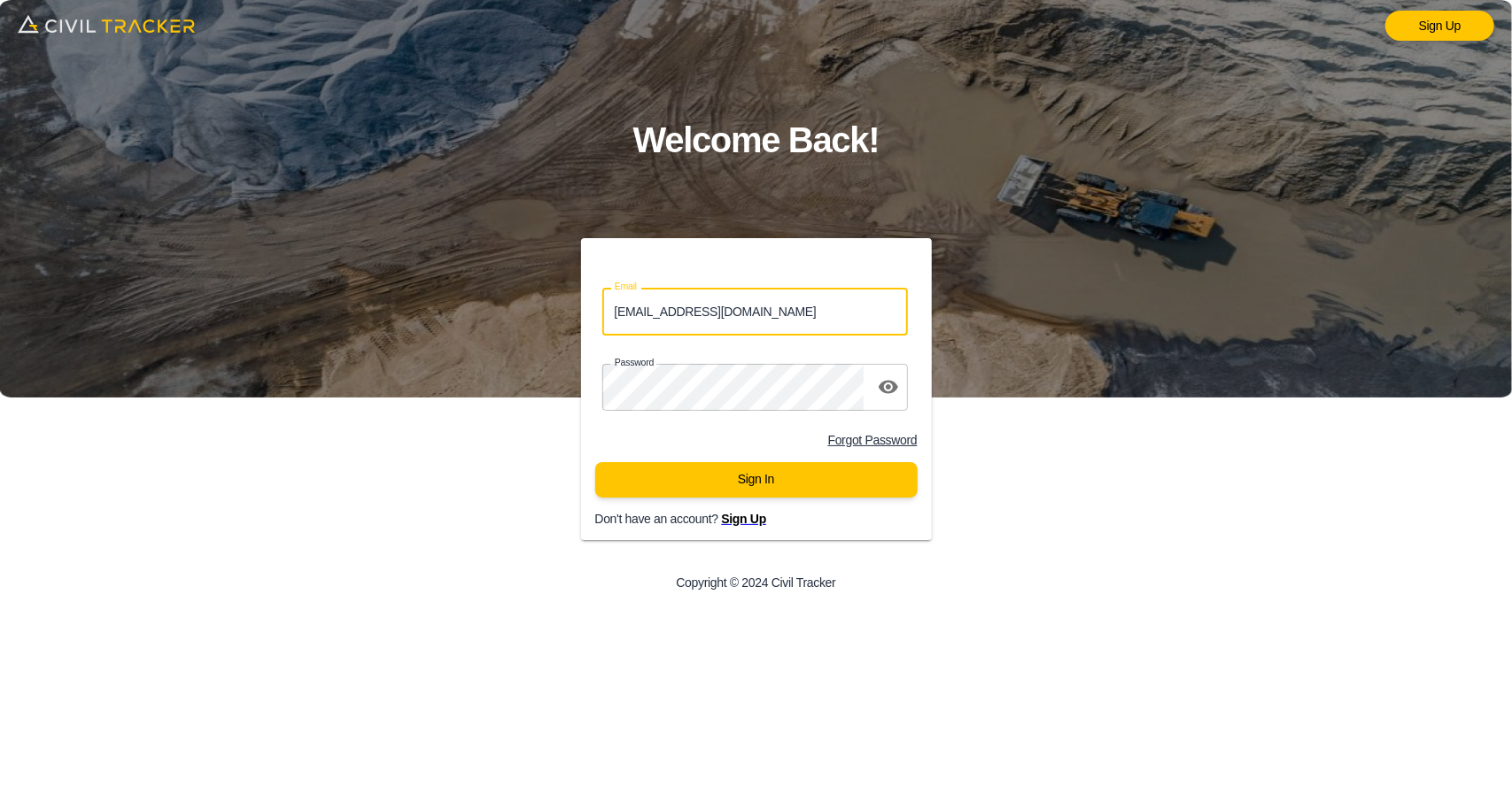
drag, startPoint x: 767, startPoint y: 311, endPoint x: 293, endPoint y: 308, distance: 474.0
click at [300, 308] on div "Sign Up Welcome Back! Email support@civiltracker.xyz Email Password password Fo…" at bounding box center [756, 398] width 1512 height 795
paste input "airporttrail@envisiongeo.ca"
type input "airporttrail@envisiongeo.ca"
click at [424, 383] on div "Sign Up Welcome Back! Email airporttrail@envisiongeo.ca Email Password password…" at bounding box center [756, 398] width 1512 height 795
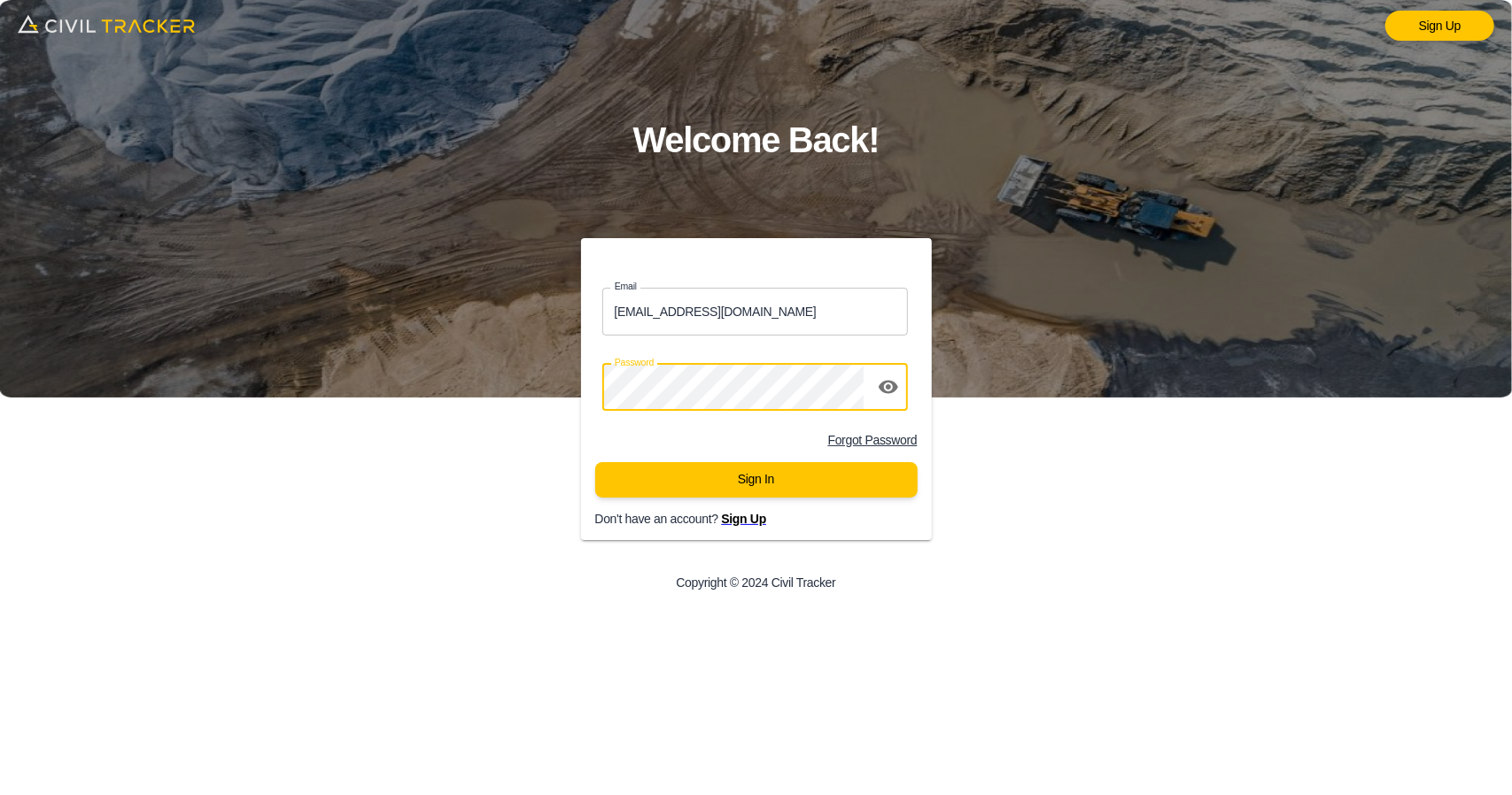
click at [482, 380] on div "Email airporttrail@envisiongeo.ca Email Password password Forgot Password Sign …" at bounding box center [756, 422] width 605 height 369
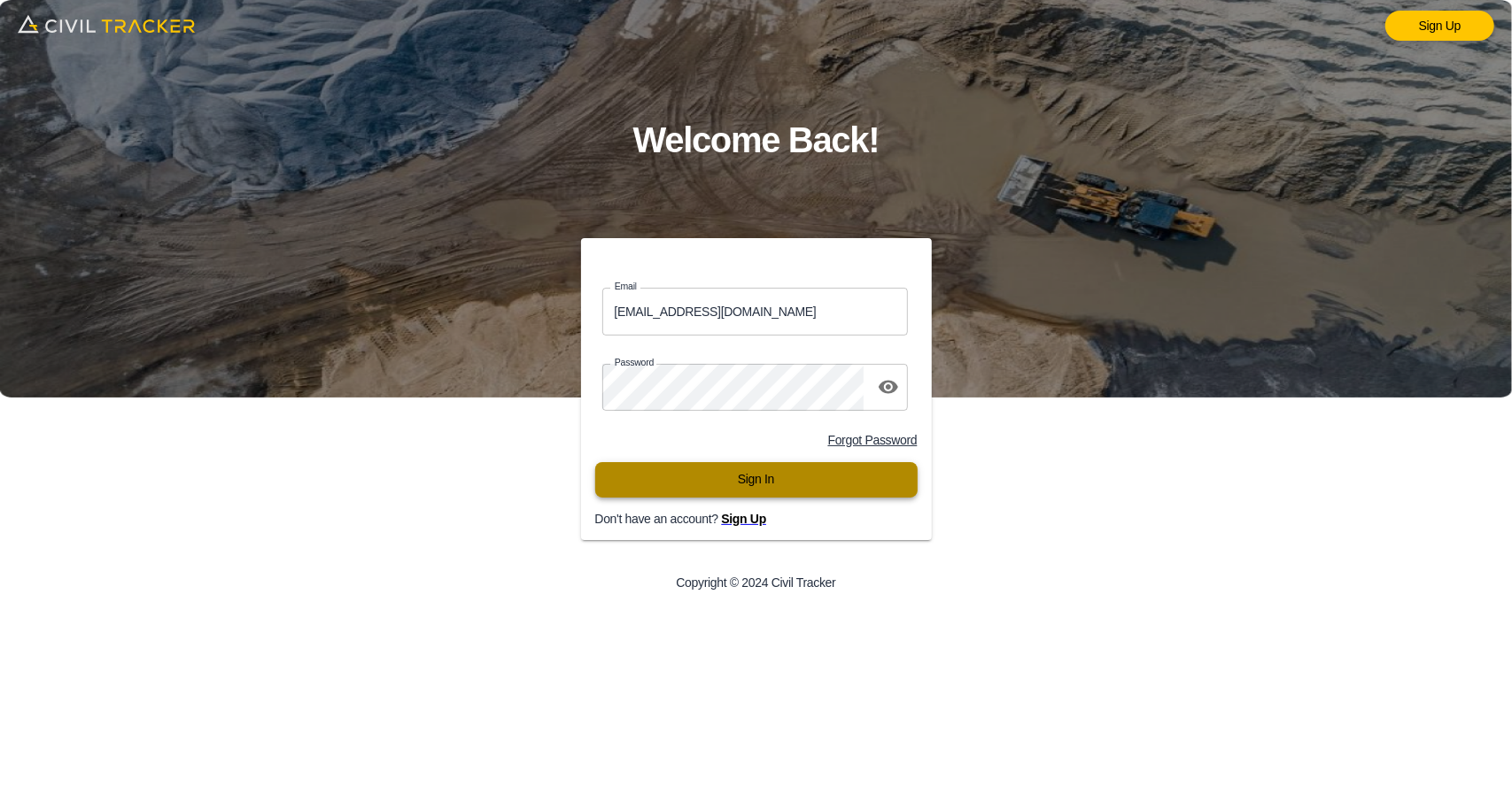
click at [630, 487] on button "Sign In" at bounding box center [756, 480] width 322 height 35
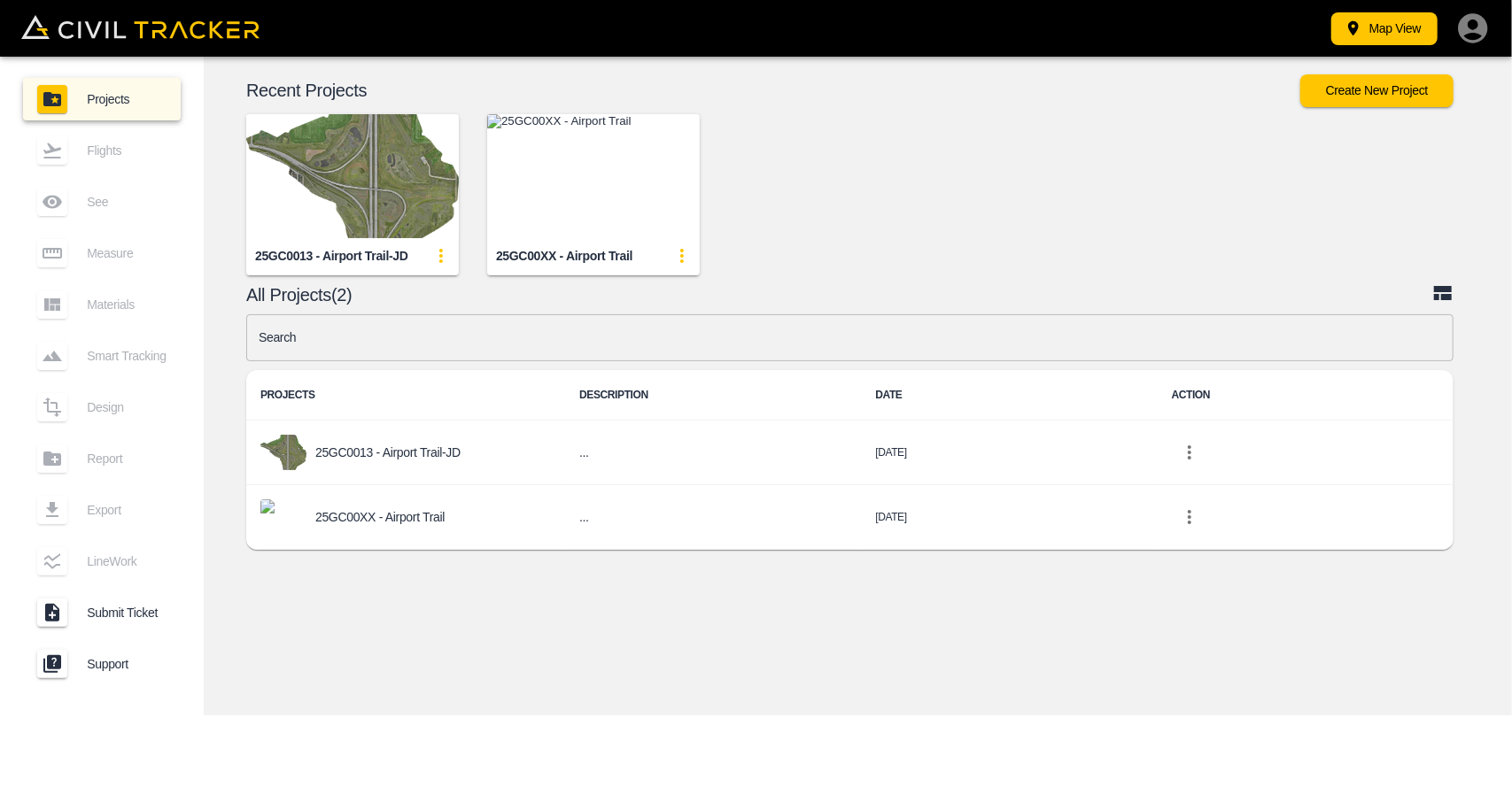
click at [679, 260] on icon "update-card-details" at bounding box center [682, 256] width 21 height 21
click at [652, 355] on div at bounding box center [637, 351] width 50 height 35
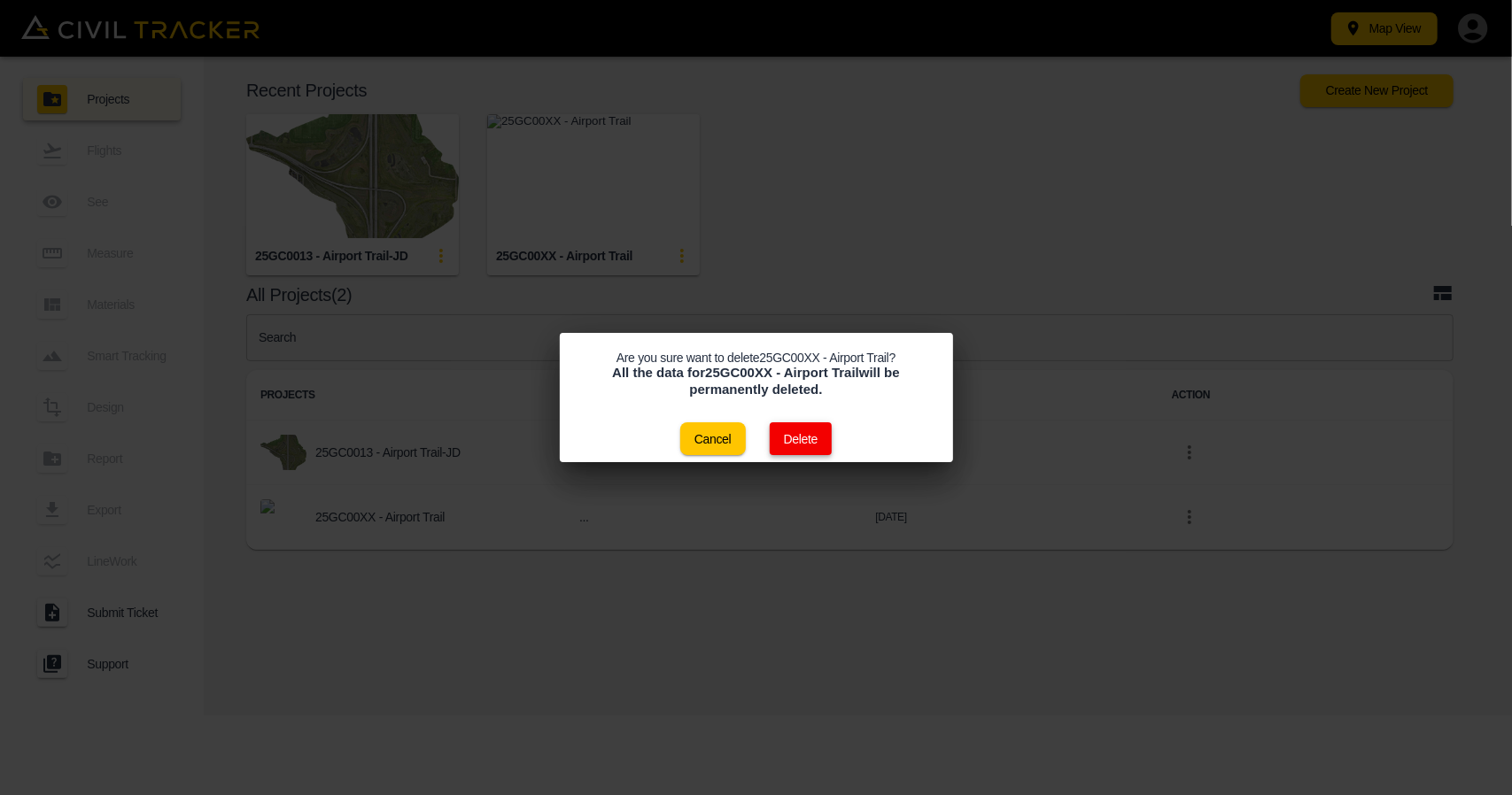
click at [805, 437] on button "Delete" at bounding box center [801, 439] width 63 height 32
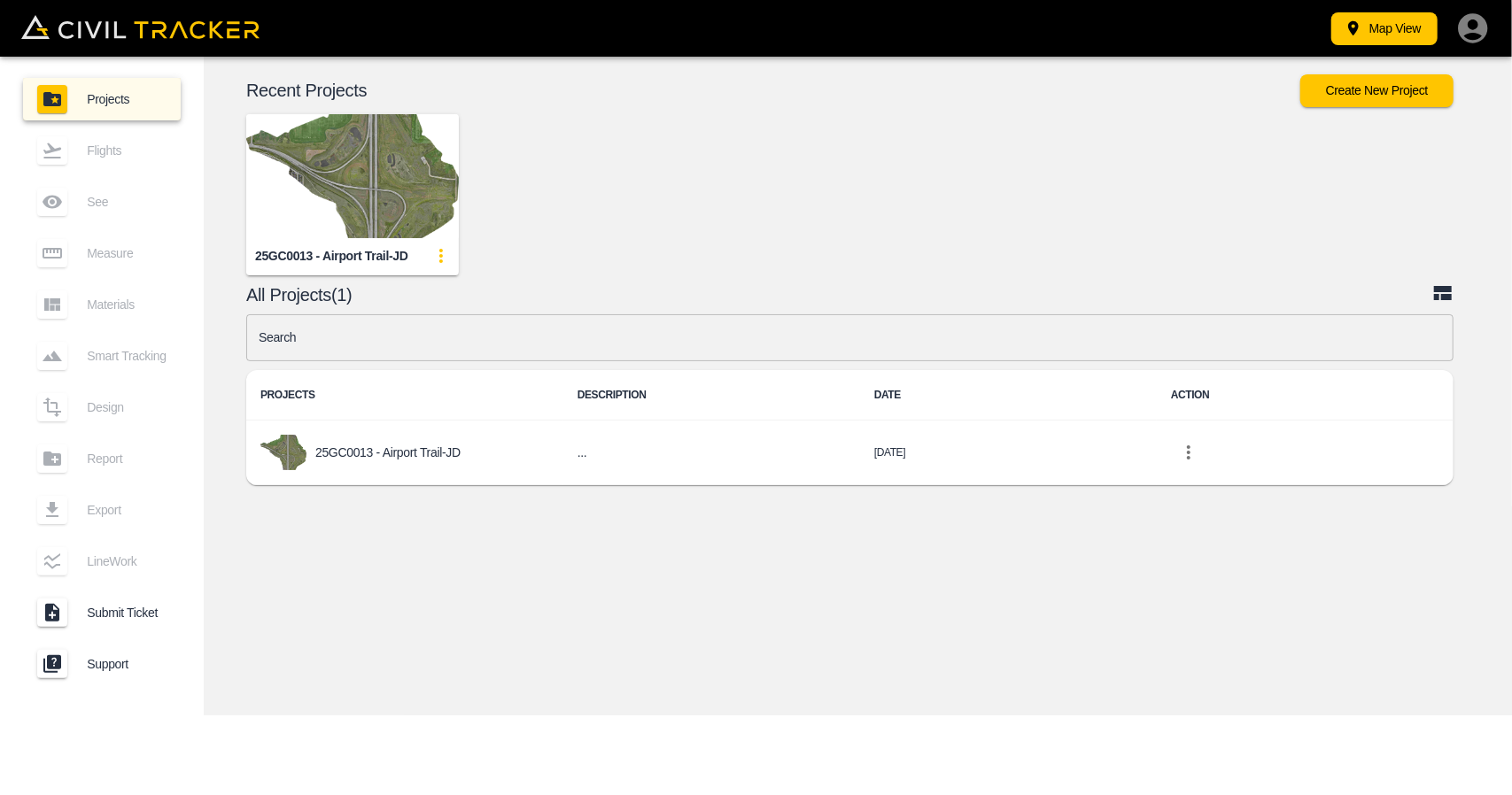
click at [369, 169] on img "button" at bounding box center [353, 177] width 212 height 124
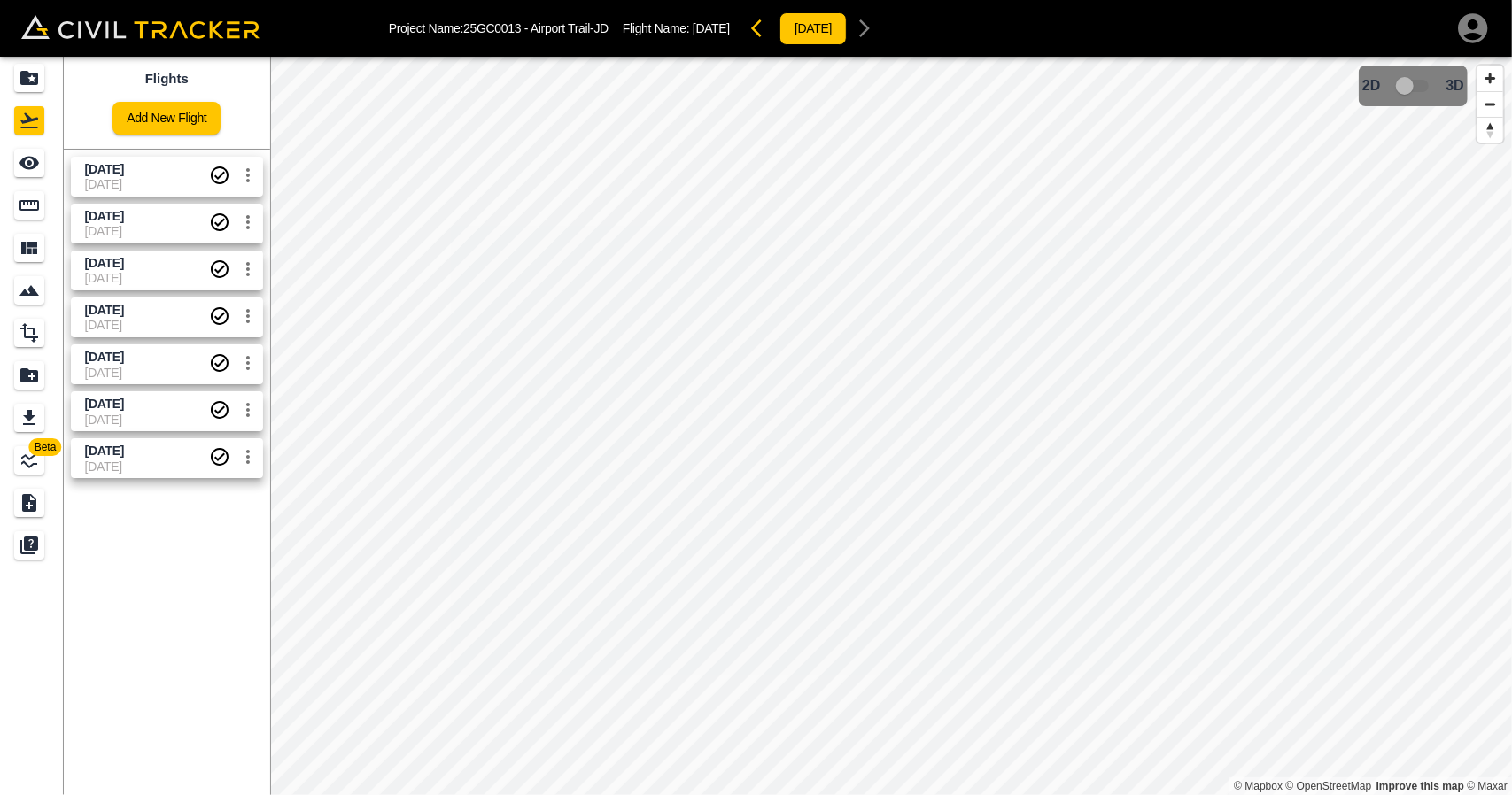
click at [123, 165] on span "[DATE]" at bounding box center [104, 169] width 39 height 14
click at [157, 226] on span "[DATE]" at bounding box center [147, 230] width 124 height 14
click at [37, 202] on icon "Measure" at bounding box center [29, 204] width 19 height 11
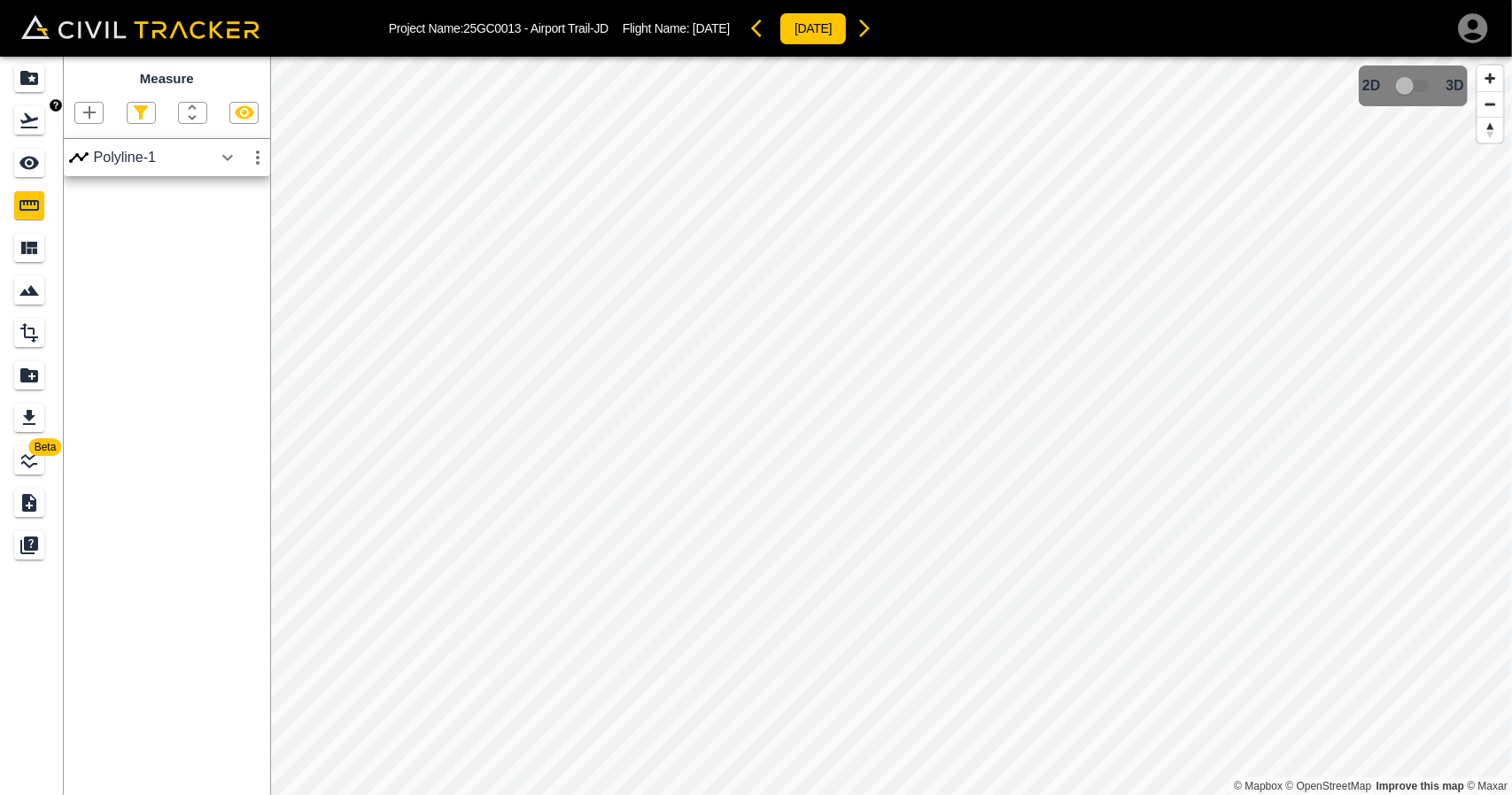
drag, startPoint x: 12, startPoint y: 113, endPoint x: 18, endPoint y: 99, distance: 15.2
click at [11, 113] on link at bounding box center [32, 120] width 64 height 42
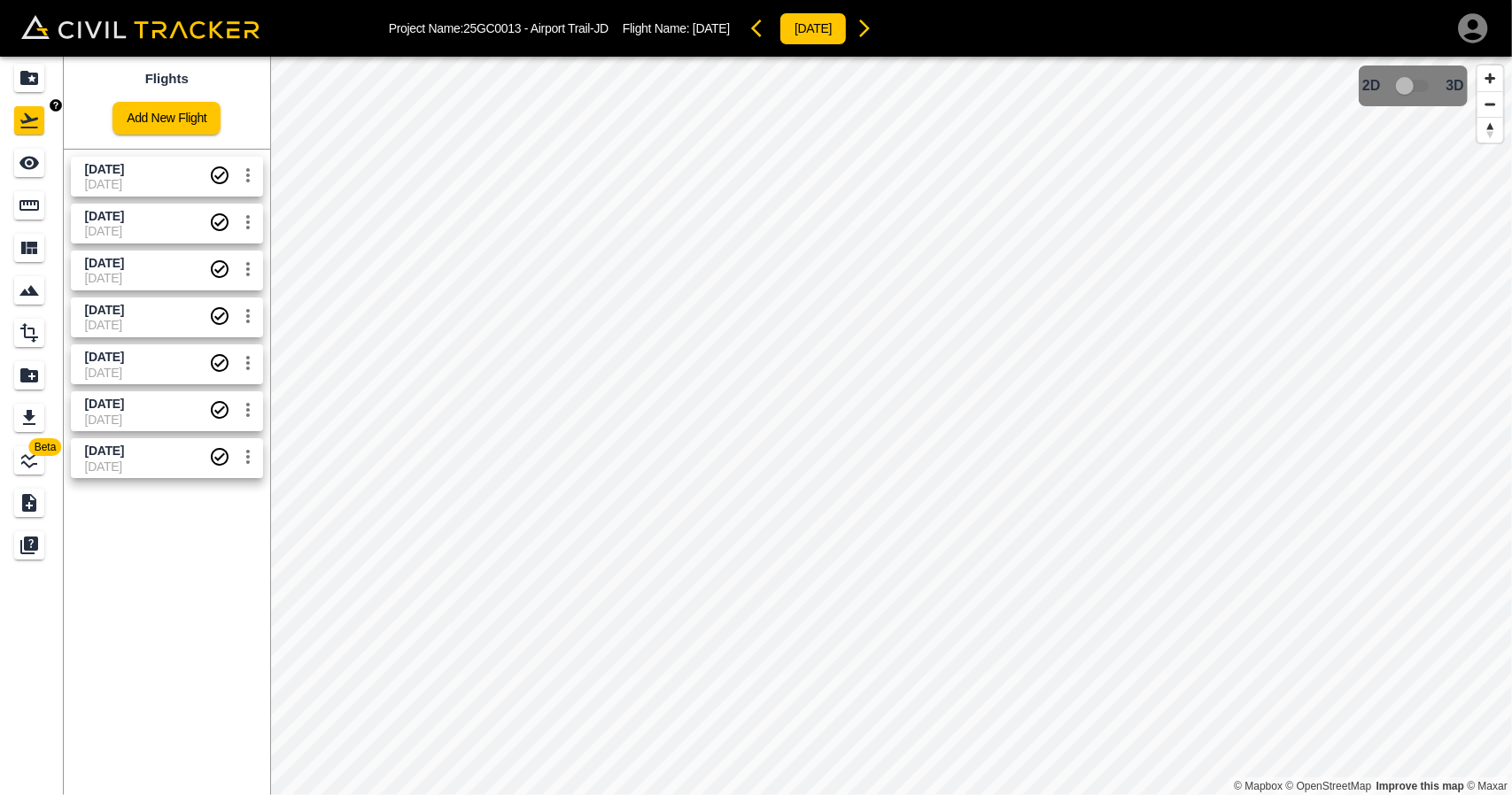
click at [25, 78] on icon "Projects" at bounding box center [29, 77] width 18 height 14
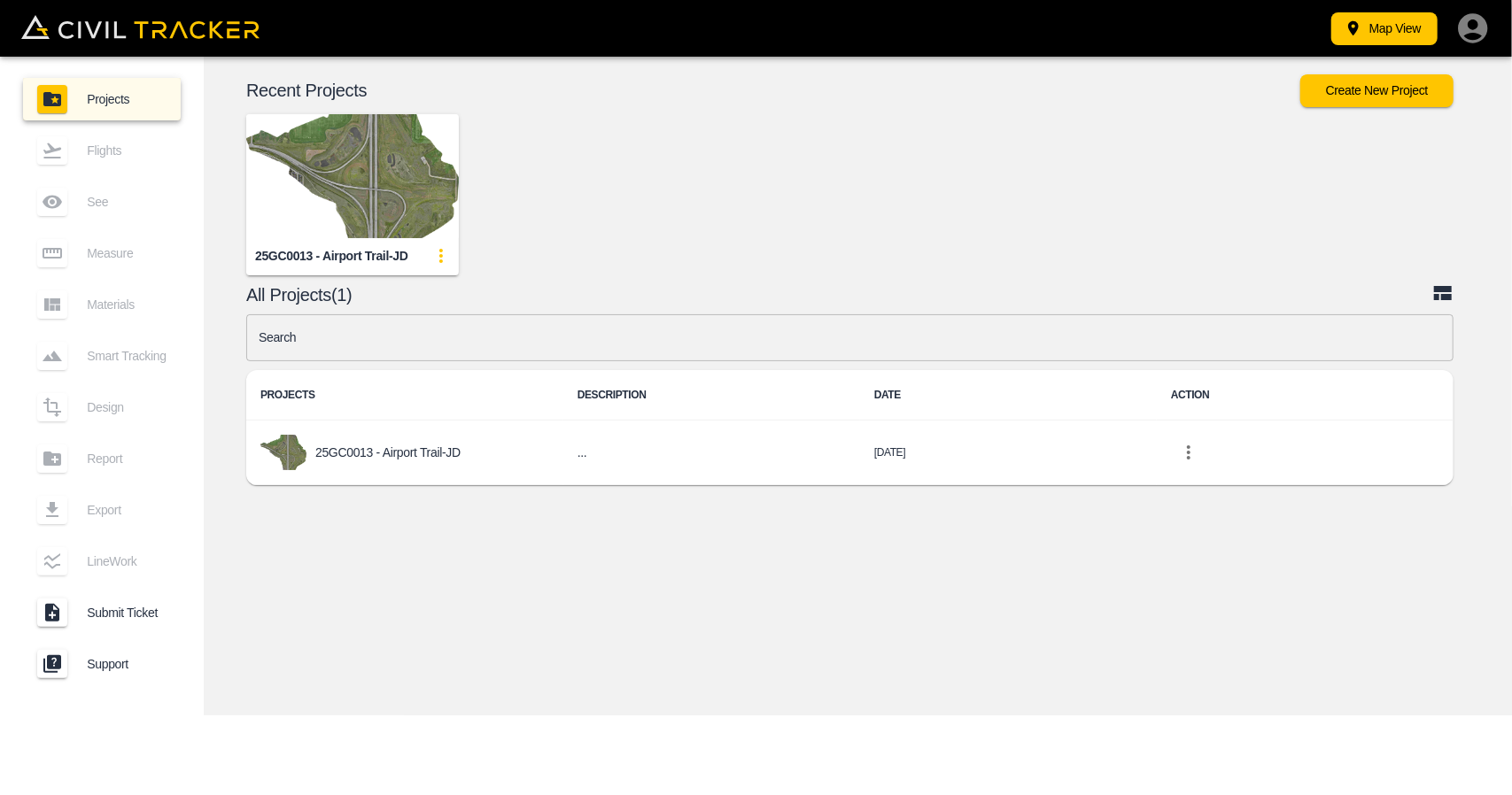
drag, startPoint x: 690, startPoint y: 623, endPoint x: 692, endPoint y: 613, distance: 10.2
click at [691, 619] on div "© Mapbox © OpenStreetMap Improve this map © Maxar 2D 3D Recent Projects Create …" at bounding box center [857, 386] width 1308 height 659
click at [1474, 29] on icon "button" at bounding box center [1473, 28] width 35 height 35
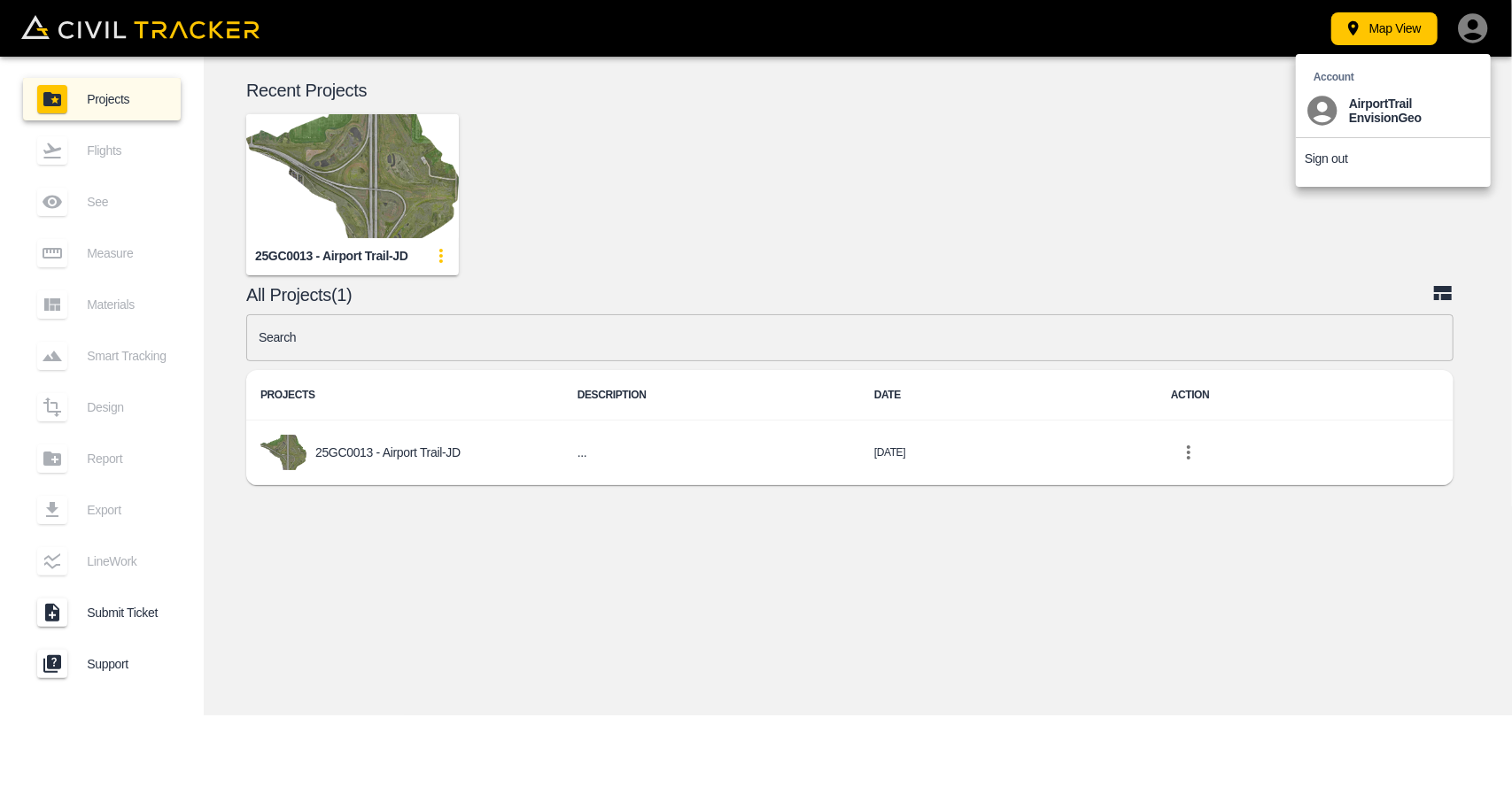
click at [1328, 161] on p "Sign out" at bounding box center [1326, 158] width 43 height 14
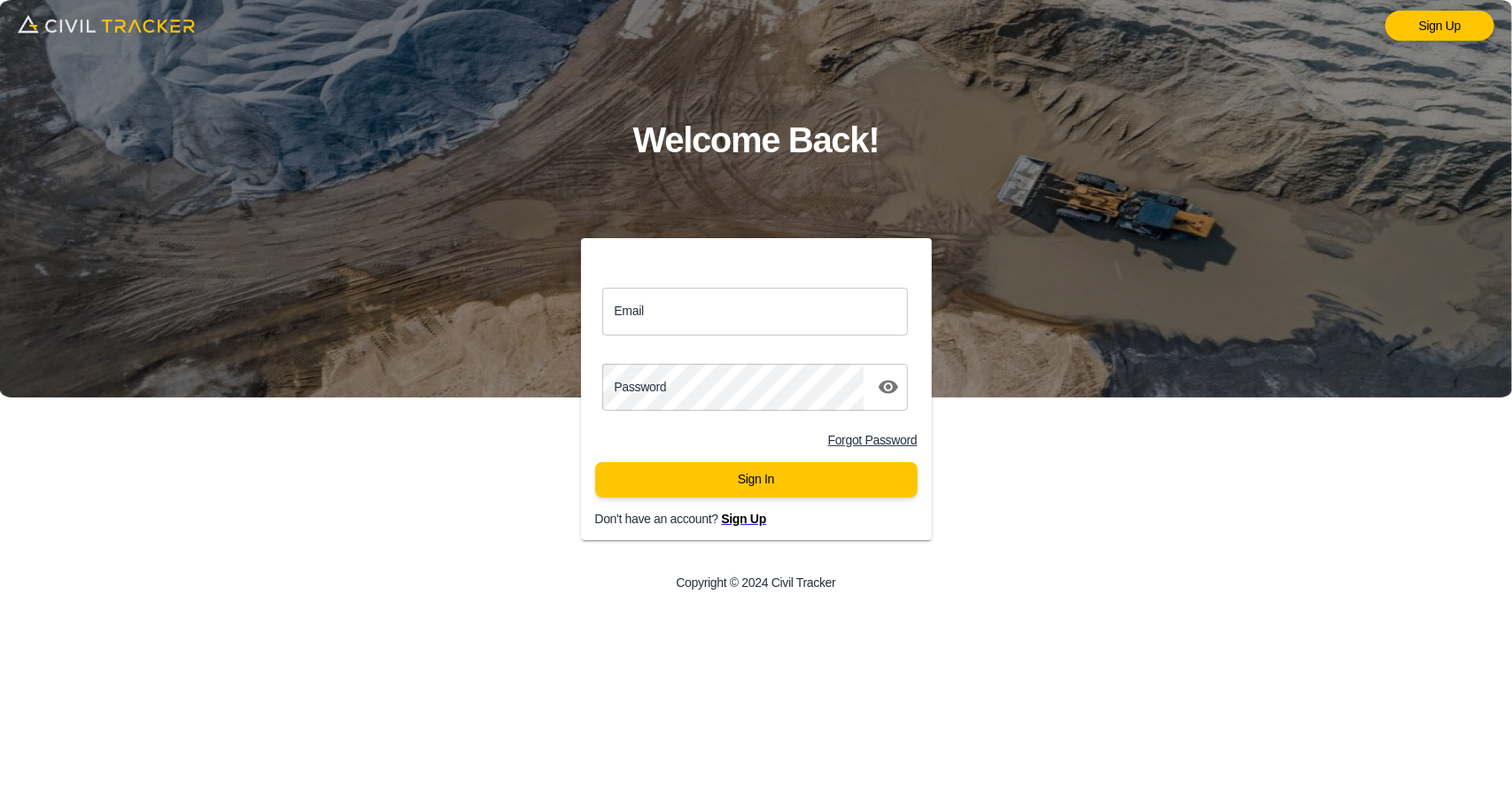
type input "[EMAIL_ADDRESS][DOMAIN_NAME]"
click at [819, 479] on button "Sign In" at bounding box center [756, 480] width 322 height 35
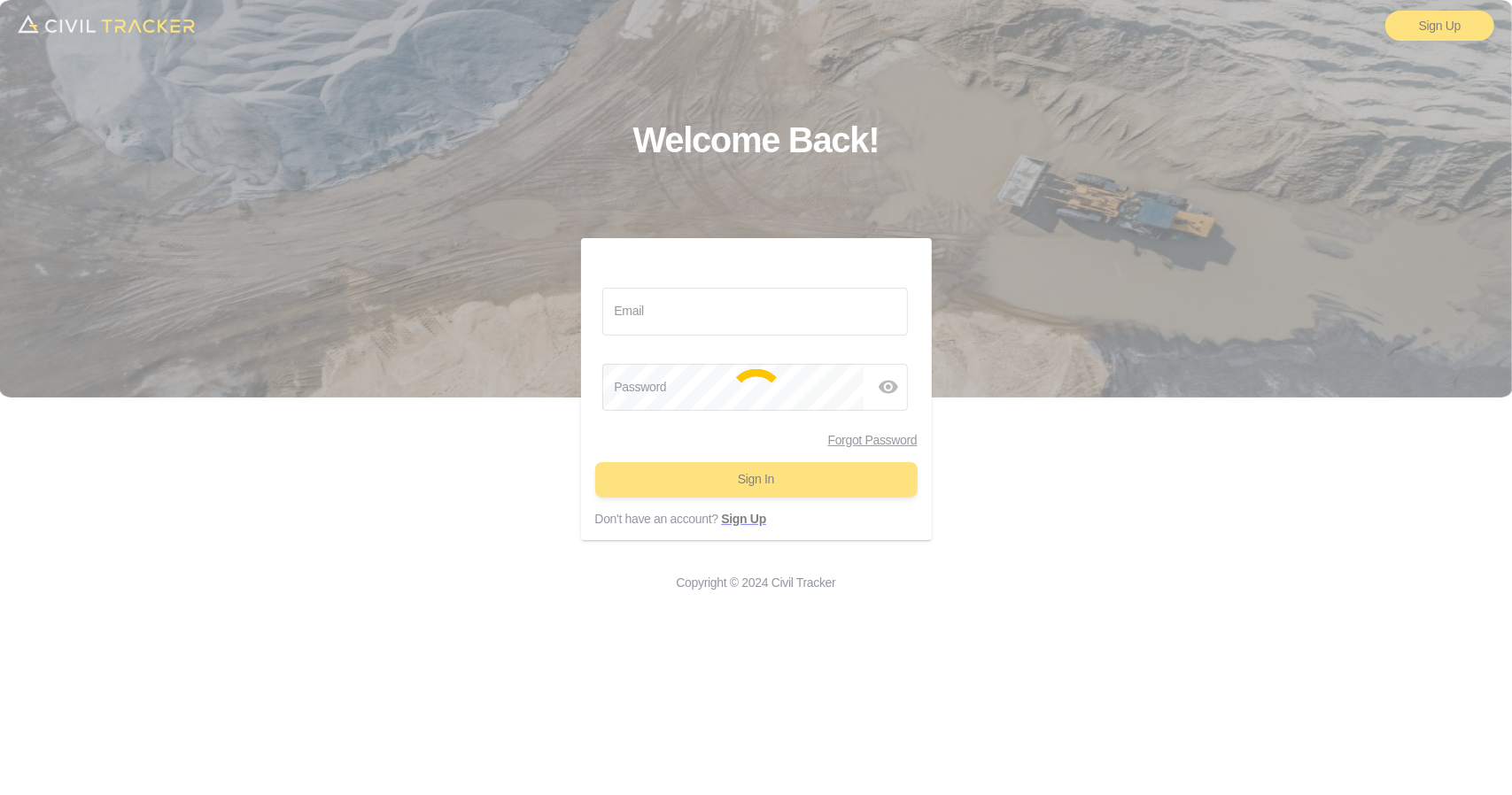
type input "[EMAIL_ADDRESS][DOMAIN_NAME]"
